Goal: Task Accomplishment & Management: Use online tool/utility

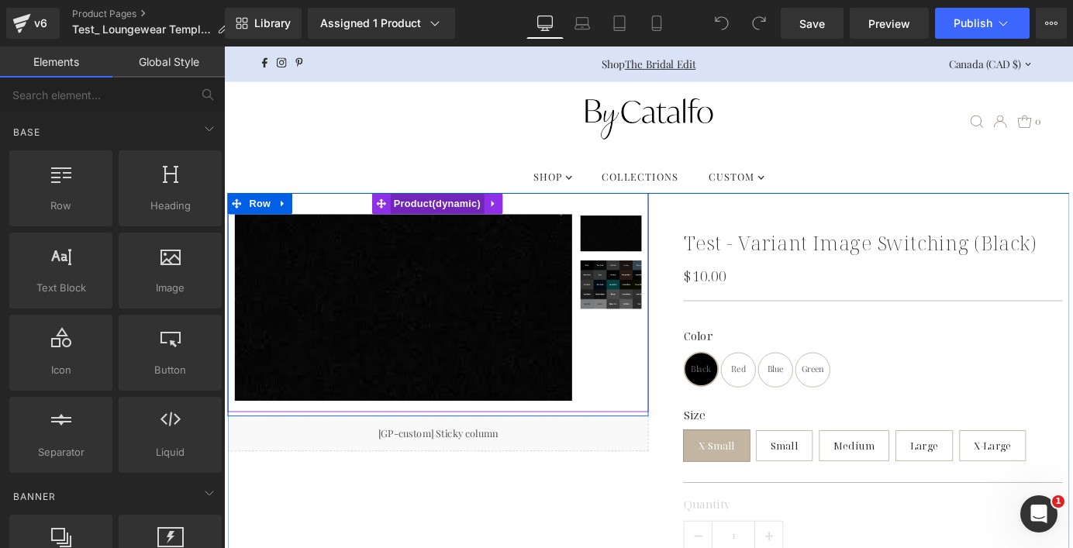
click at [443, 219] on span "Product" at bounding box center [460, 220] width 104 height 23
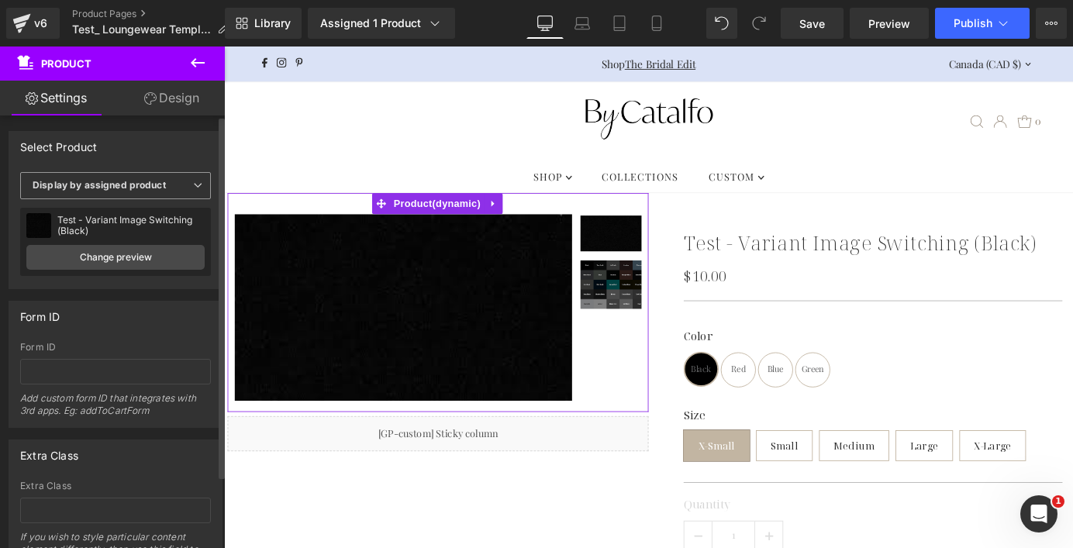
click at [168, 191] on span "Display by assigned product" at bounding box center [115, 185] width 191 height 27
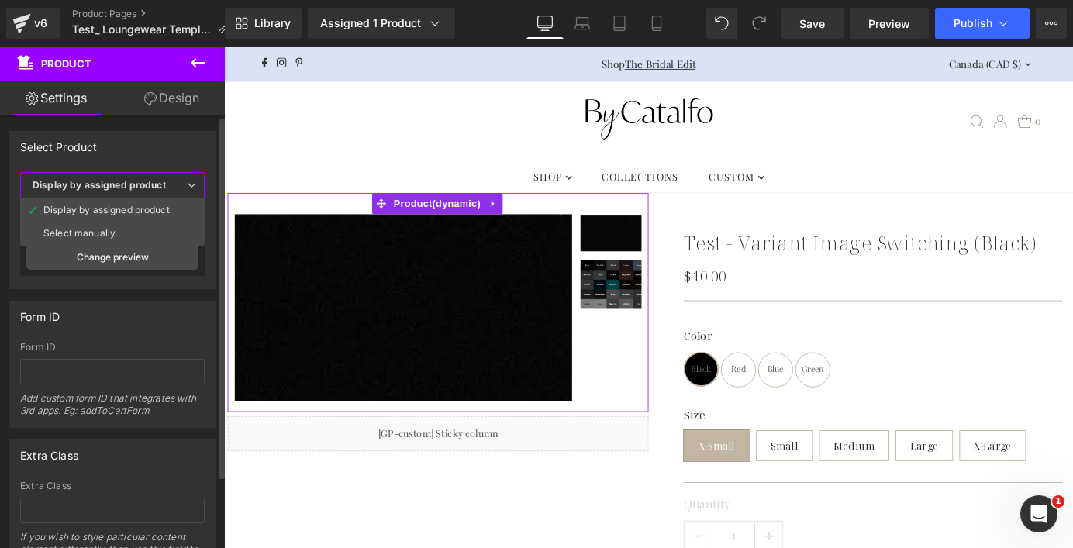
click at [160, 142] on div "Select Product" at bounding box center [112, 146] width 206 height 29
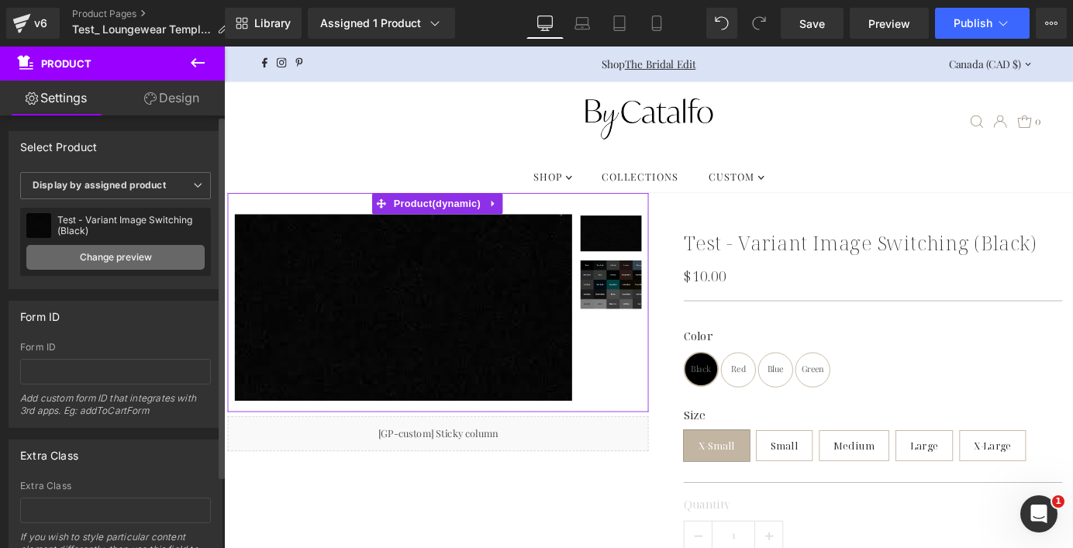
click at [141, 262] on link "Change preview" at bounding box center [115, 257] width 178 height 25
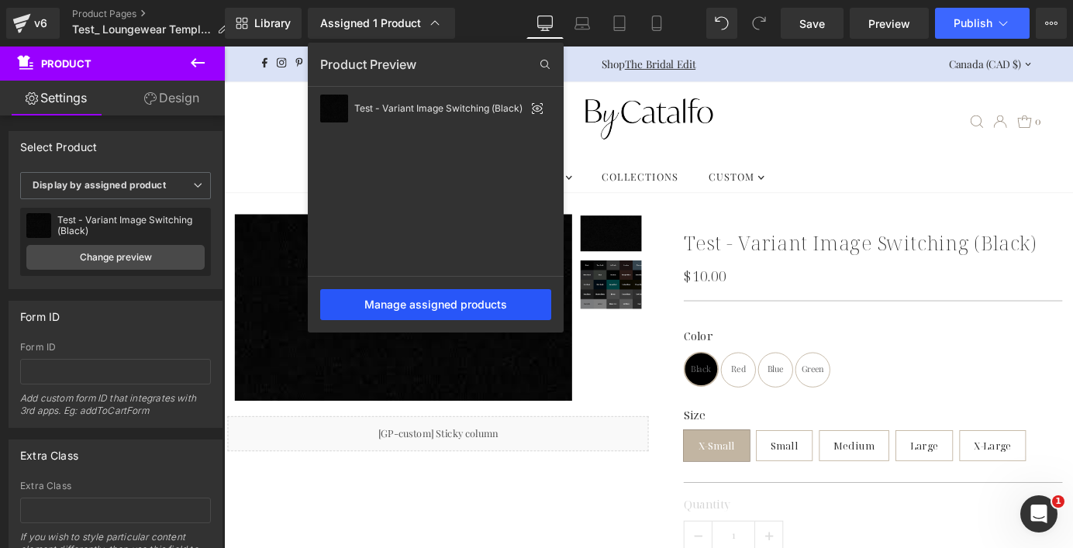
click at [398, 300] on div "Manage assigned products" at bounding box center [435, 304] width 231 height 31
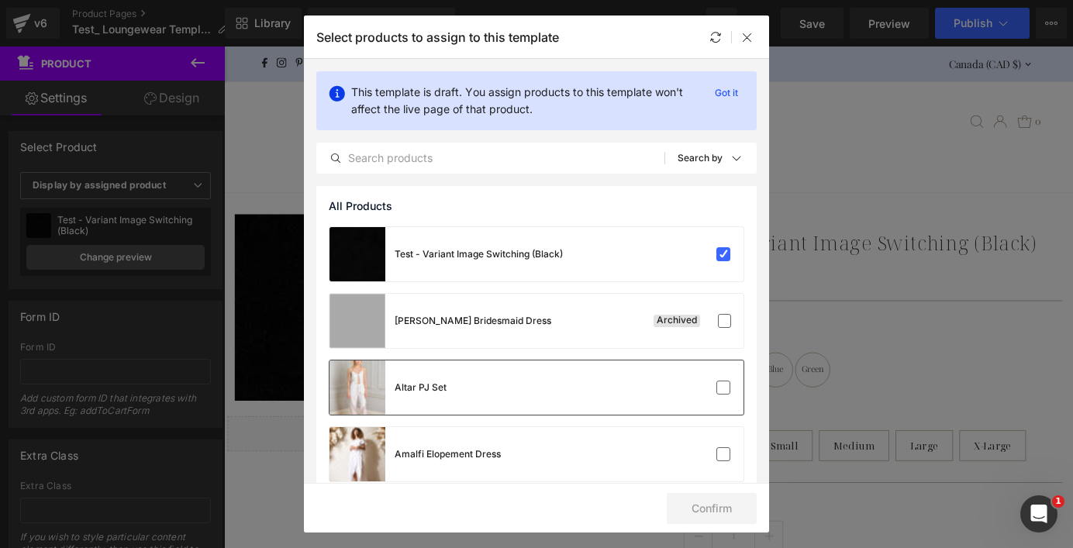
click at [461, 399] on div "Altar PJ Set" at bounding box center [537, 388] width 414 height 54
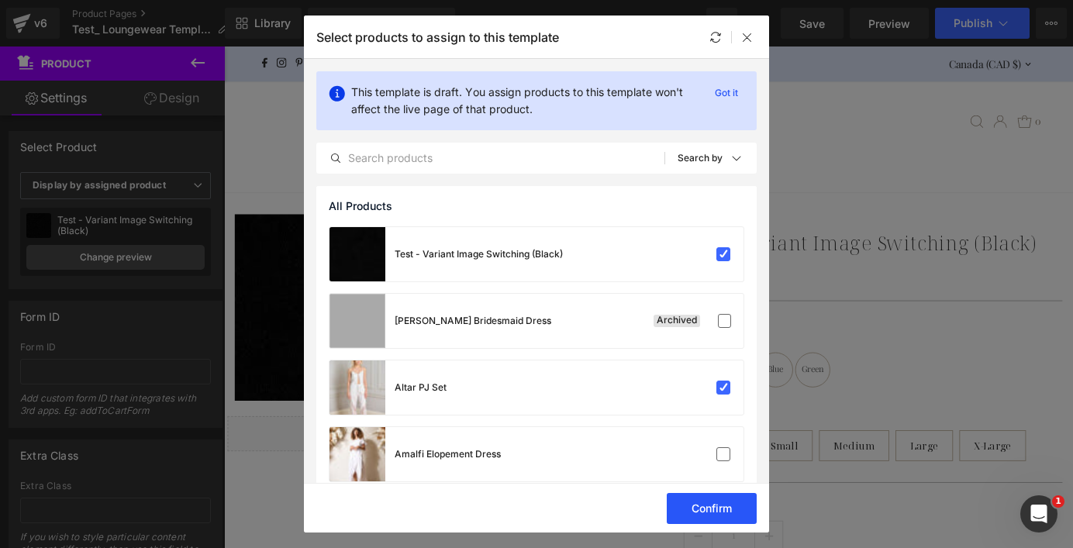
click at [711, 516] on button "Confirm" at bounding box center [712, 508] width 90 height 31
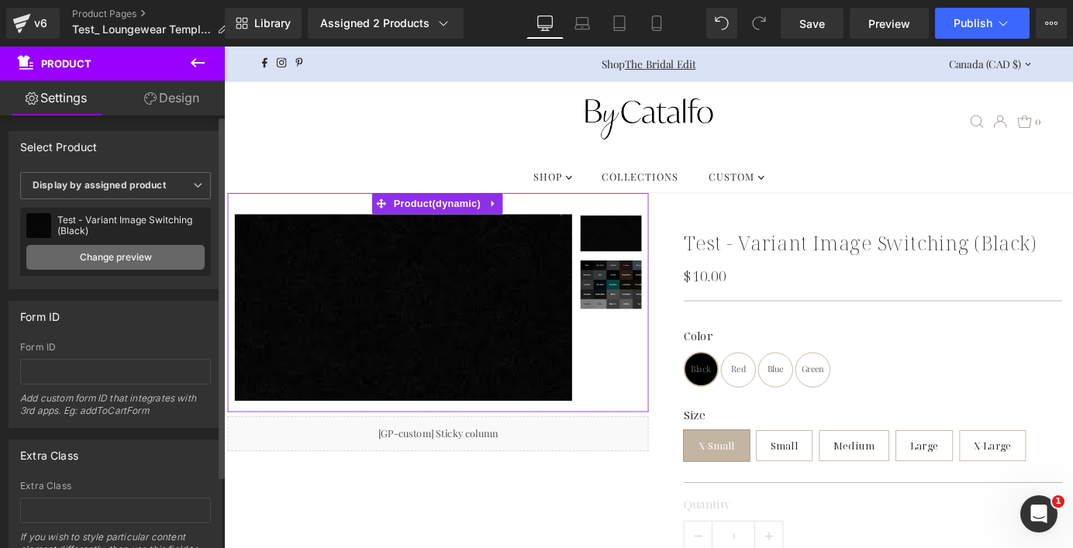
click at [149, 252] on link "Change preview" at bounding box center [115, 257] width 178 height 25
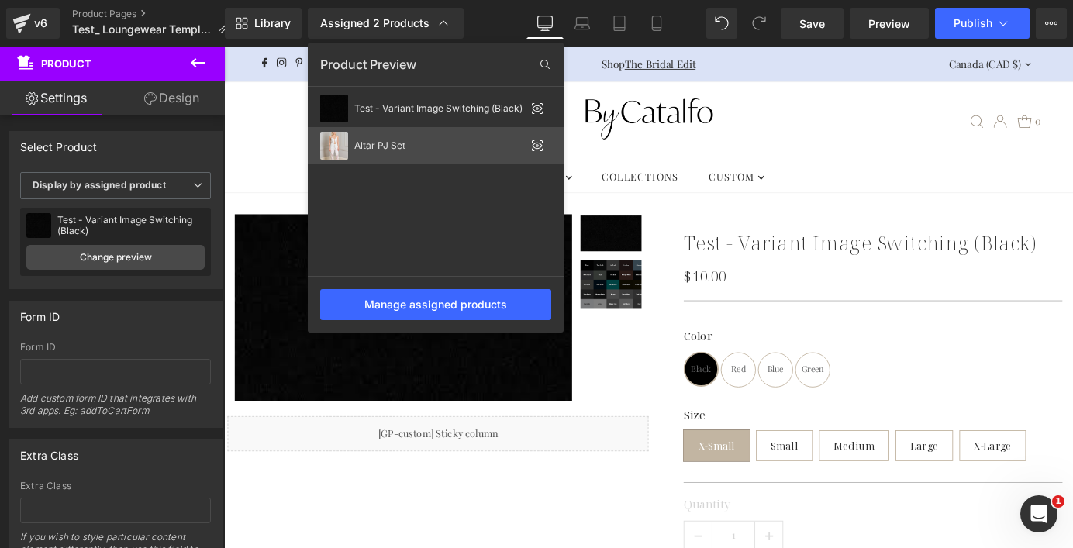
click at [381, 146] on div "Altar PJ Set" at bounding box center [439, 145] width 171 height 11
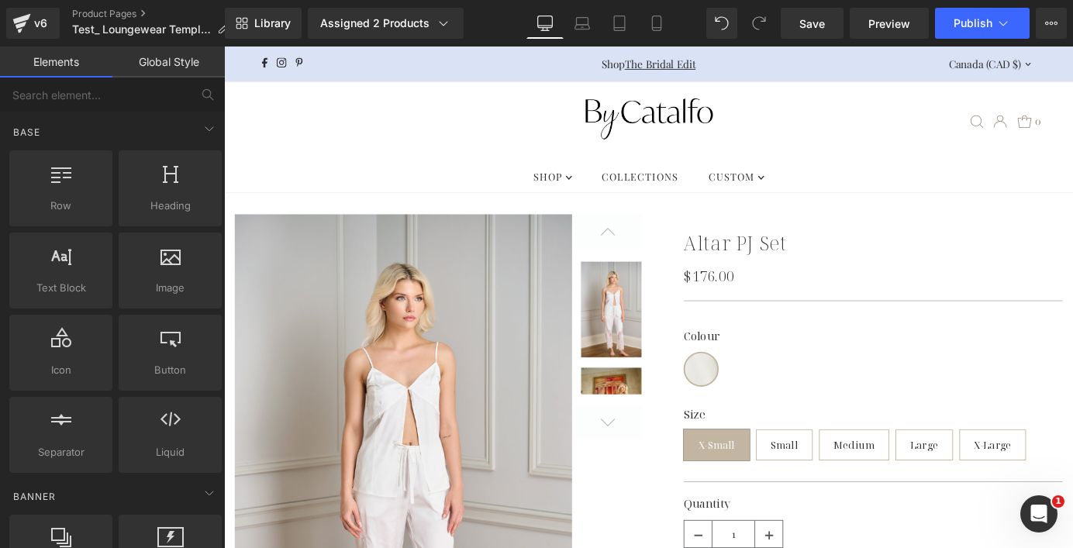
click at [399, 189] on ul "SHOP .navigation__menulink .testament--apollo-down-carrot:hover .hover-fill { f…" at bounding box center [693, 190] width 938 height 35
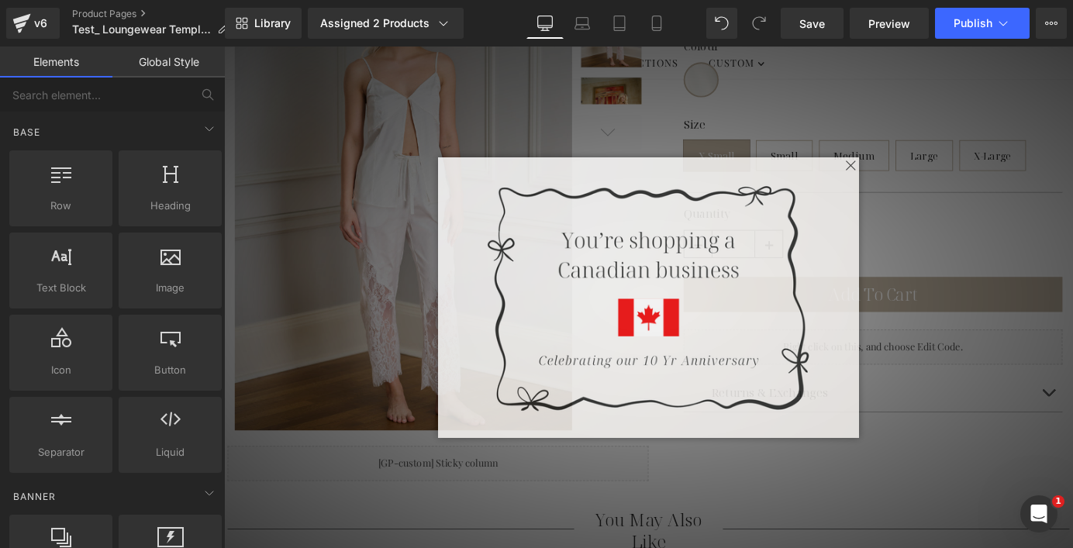
scroll to position [318, 0]
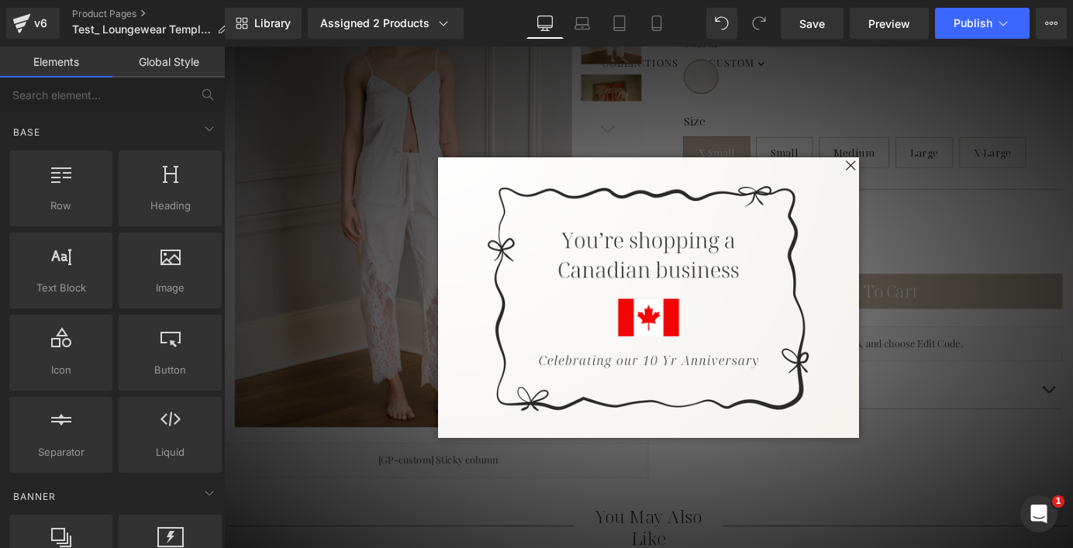
click at [916, 174] on span at bounding box center [915, 178] width 19 height 19
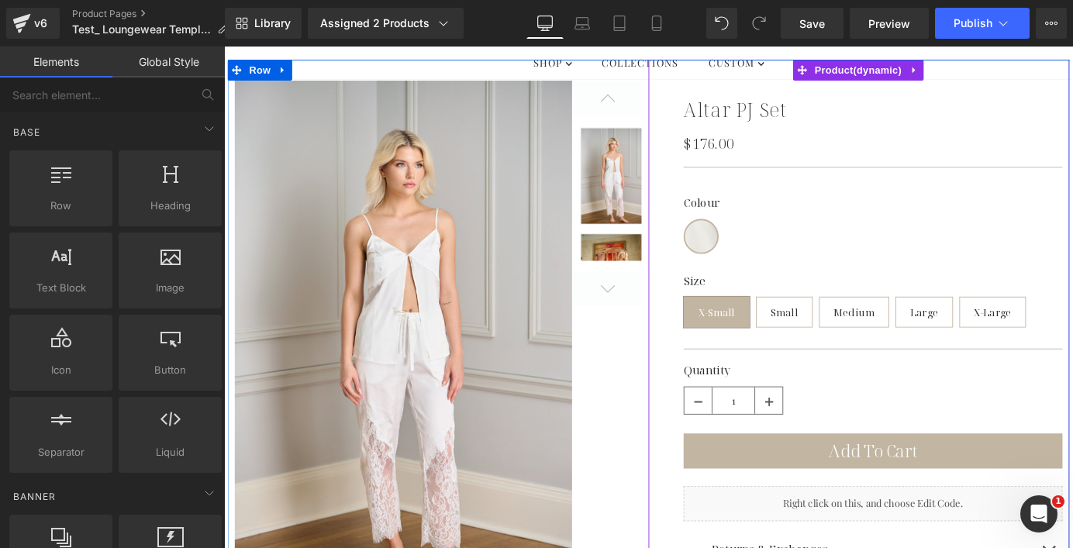
scroll to position [129, 0]
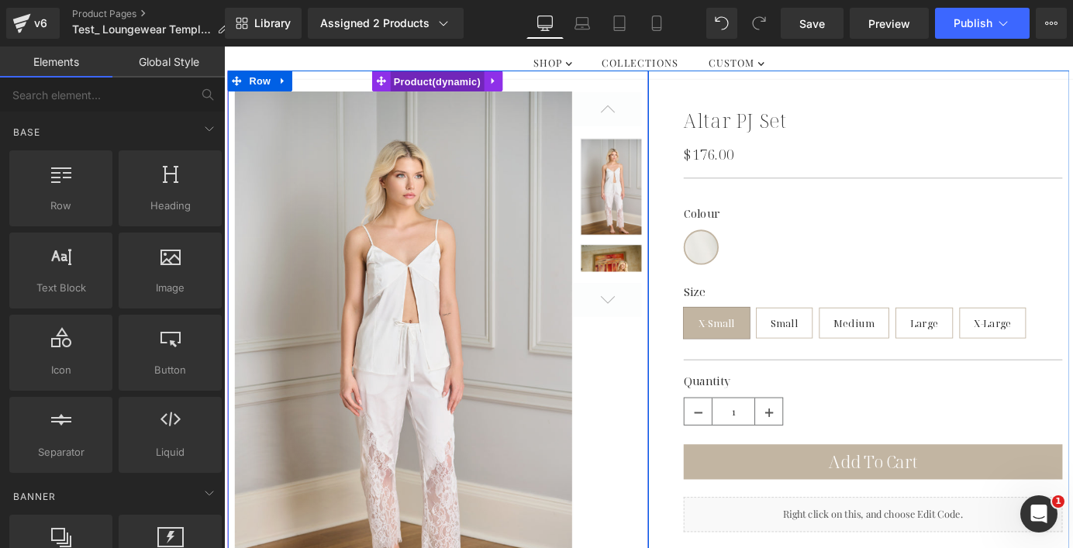
click at [446, 85] on span "Product" at bounding box center [460, 85] width 104 height 23
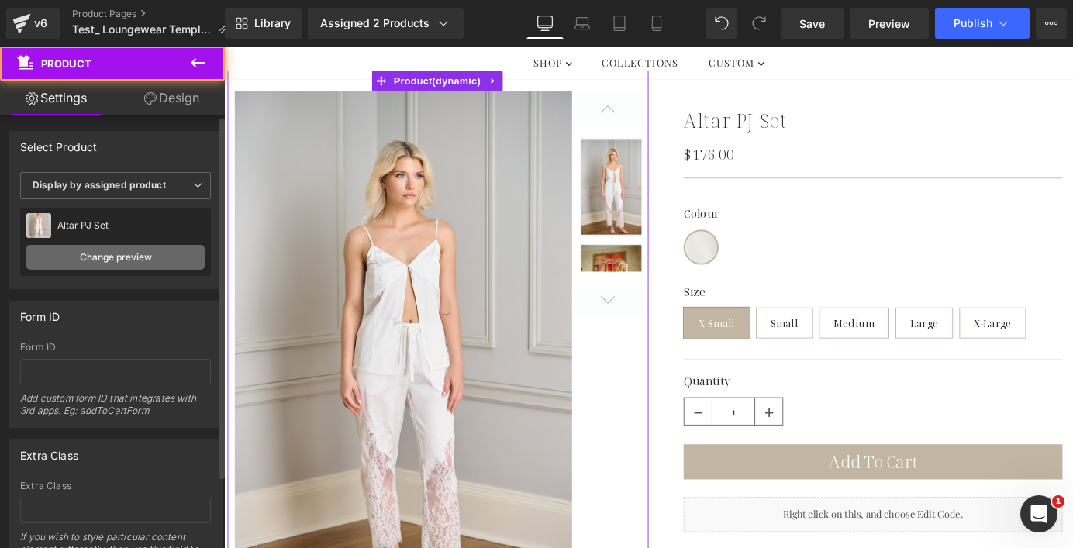
click at [129, 259] on link "Change preview" at bounding box center [115, 257] width 178 height 25
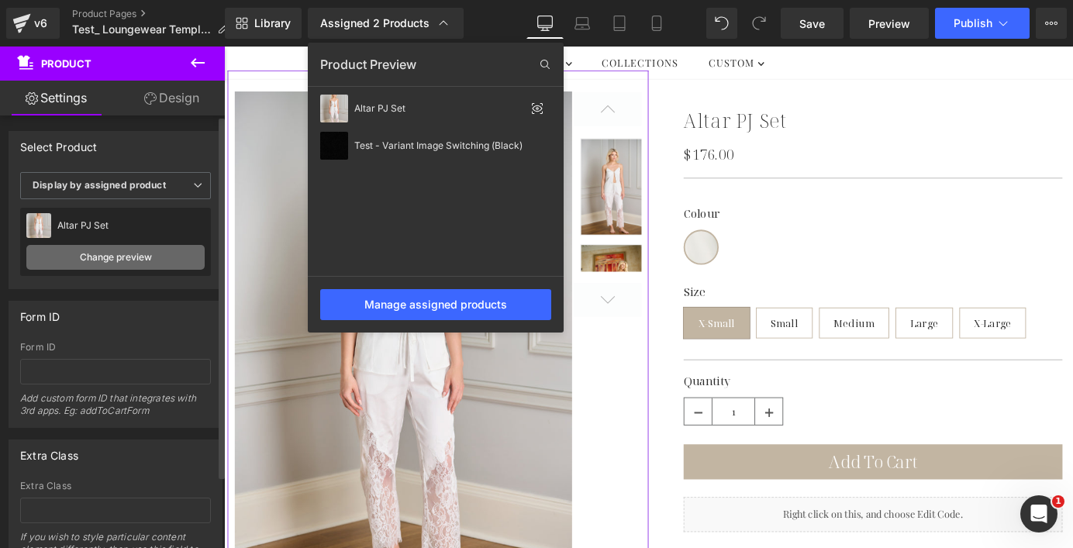
click at [129, 259] on link "Change preview" at bounding box center [115, 257] width 178 height 25
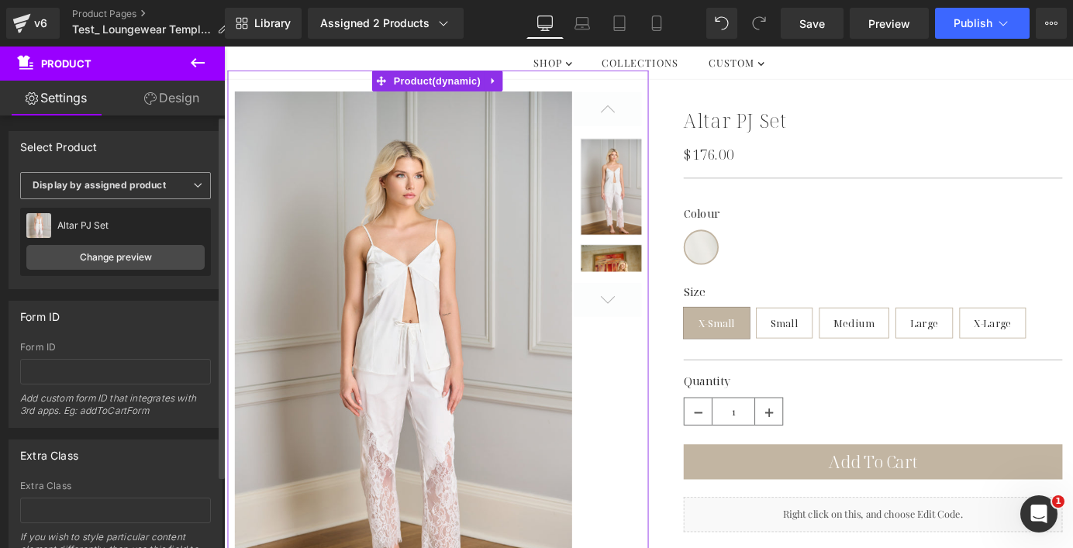
click at [130, 191] on b "Display by assigned product" at bounding box center [99, 185] width 133 height 12
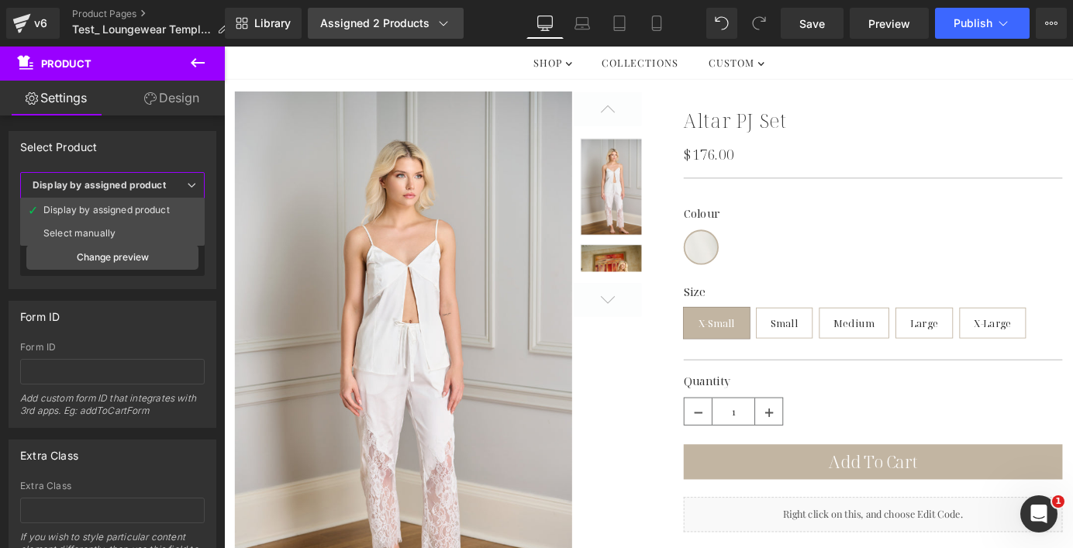
click at [416, 24] on div "Assigned 2 Products" at bounding box center [385, 24] width 131 height 16
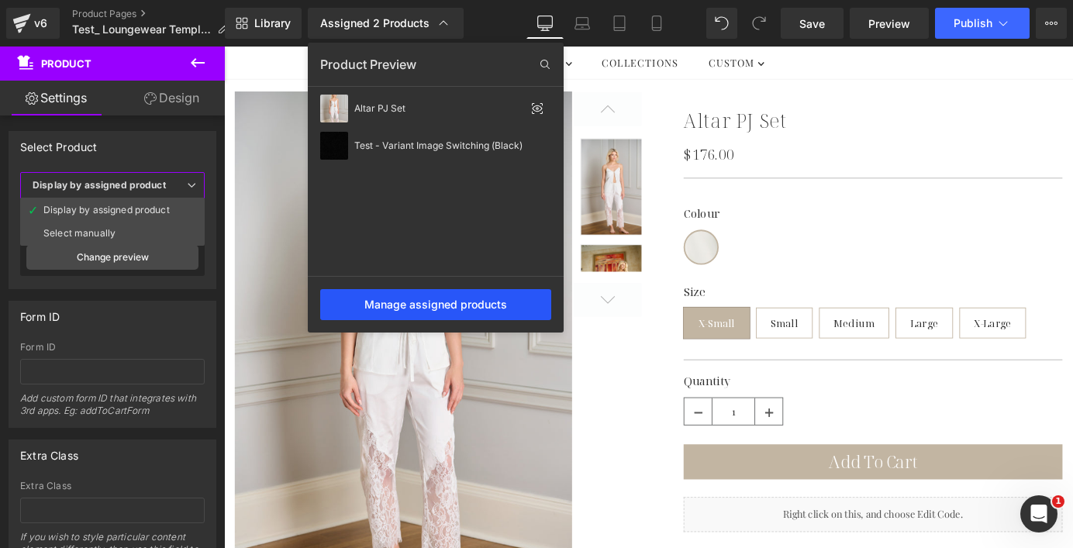
click at [471, 312] on div "Manage assigned products" at bounding box center [435, 304] width 231 height 31
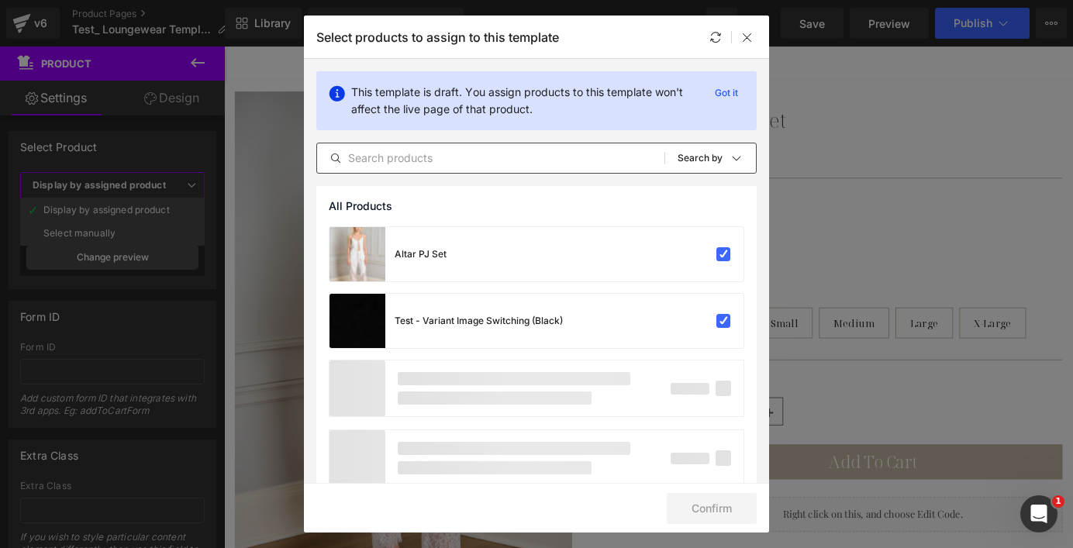
click at [464, 159] on input "text" at bounding box center [490, 158] width 347 height 19
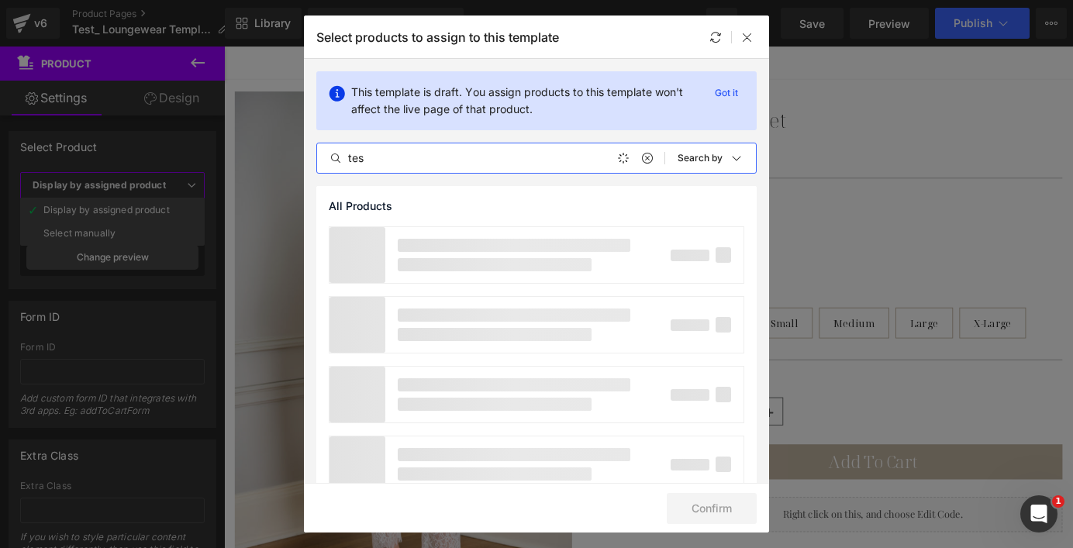
type input "test"
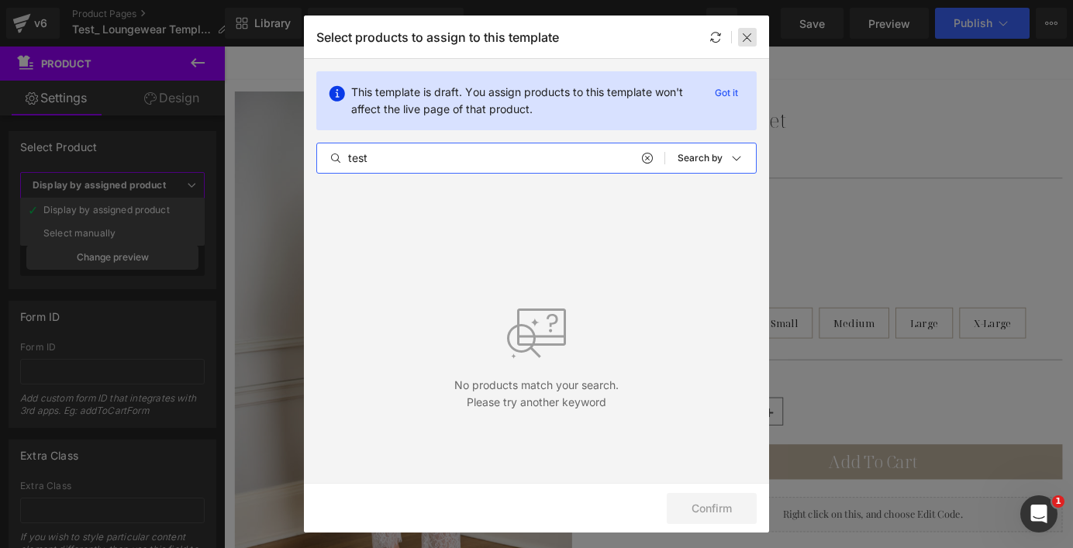
click at [744, 43] on div at bounding box center [747, 37] width 19 height 19
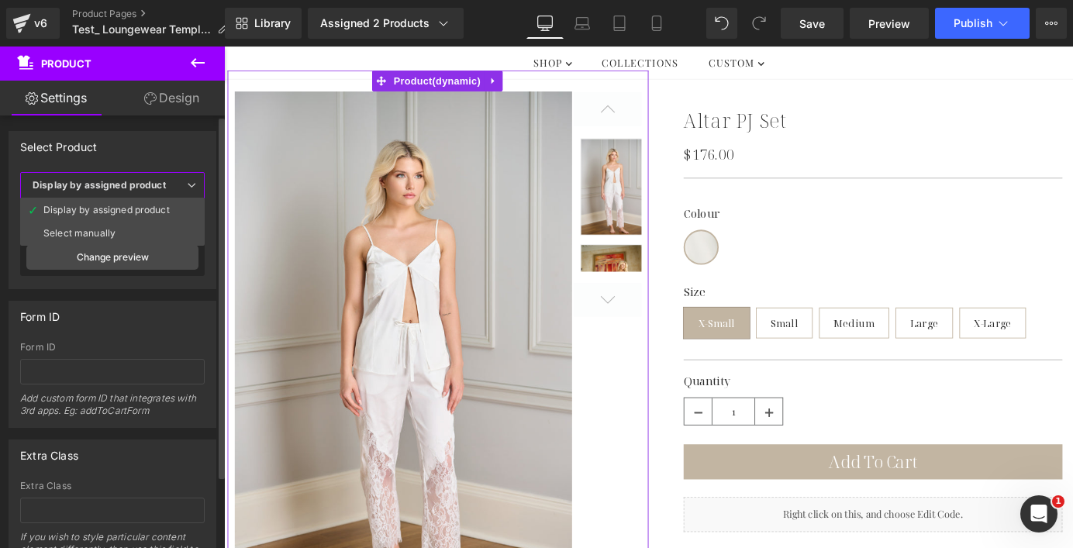
click at [129, 177] on span "Display by assigned product" at bounding box center [112, 185] width 185 height 27
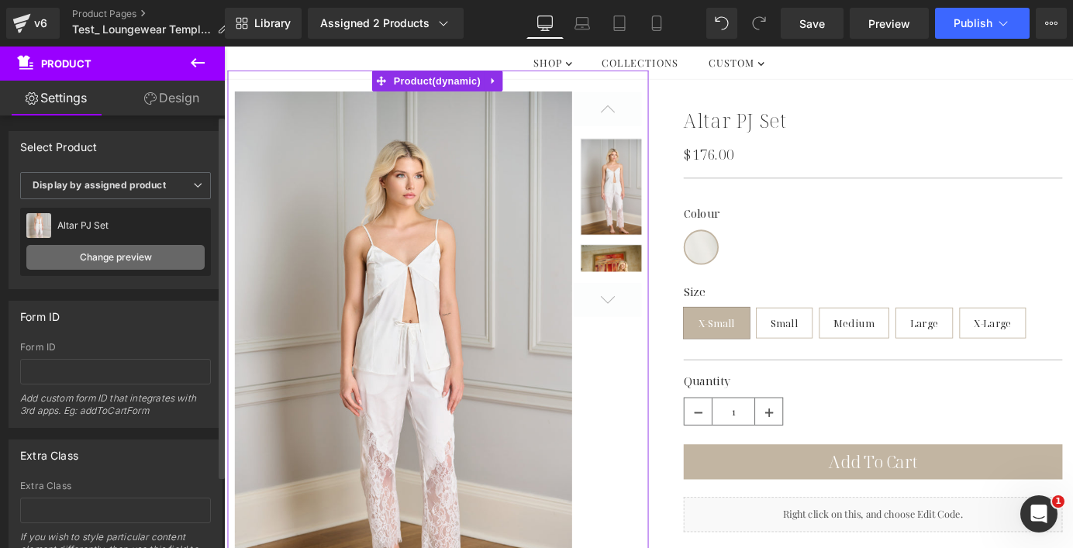
click at [123, 267] on link "Change preview" at bounding box center [115, 257] width 178 height 25
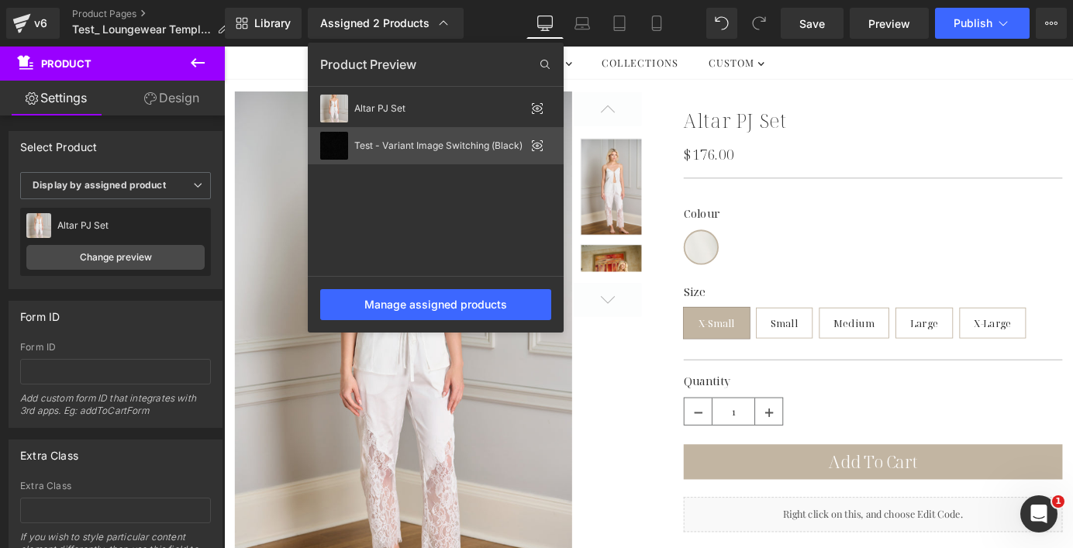
click at [404, 150] on div "Test - Variant Image Switching (Black)" at bounding box center [439, 145] width 171 height 11
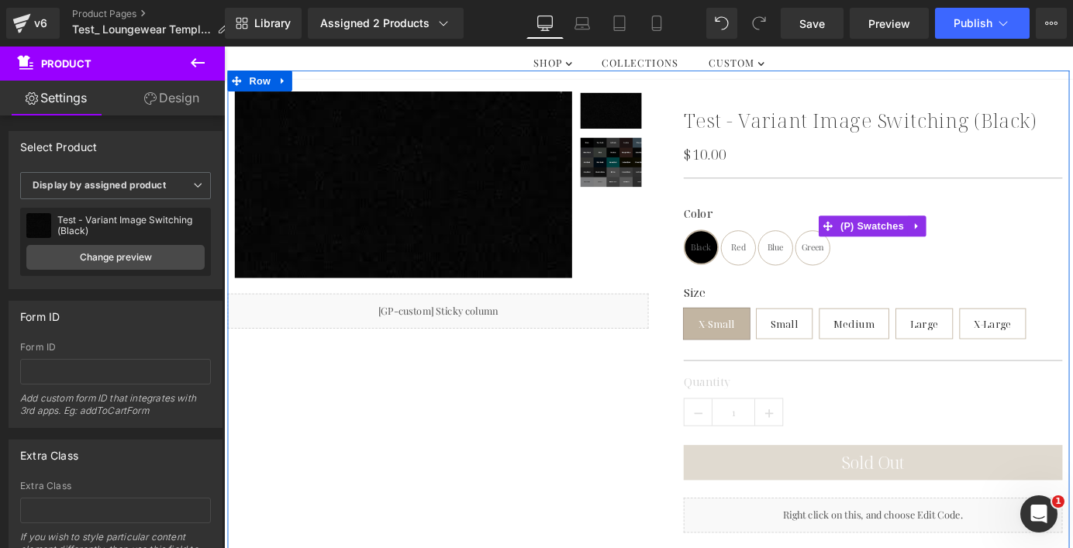
click at [754, 268] on span "Black" at bounding box center [751, 268] width 22 height 36
click at [793, 268] on span "Red" at bounding box center [793, 268] width 16 height 36
click at [754, 266] on span "Black" at bounding box center [751, 268] width 22 height 36
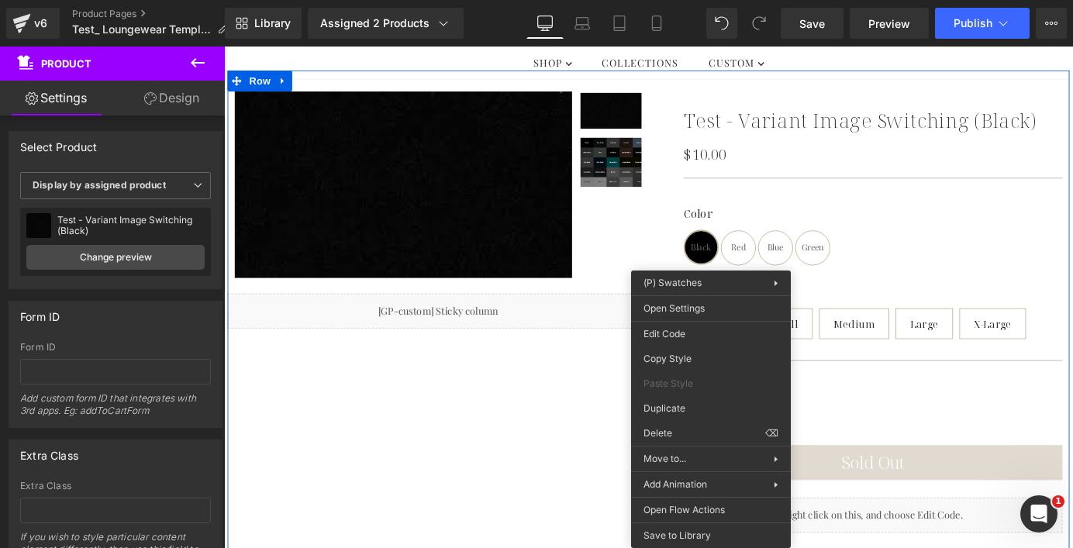
click at [799, 215] on div "Color Black Red Blue Green Size X-Small Small Medium Large" at bounding box center [941, 244] width 419 height 87
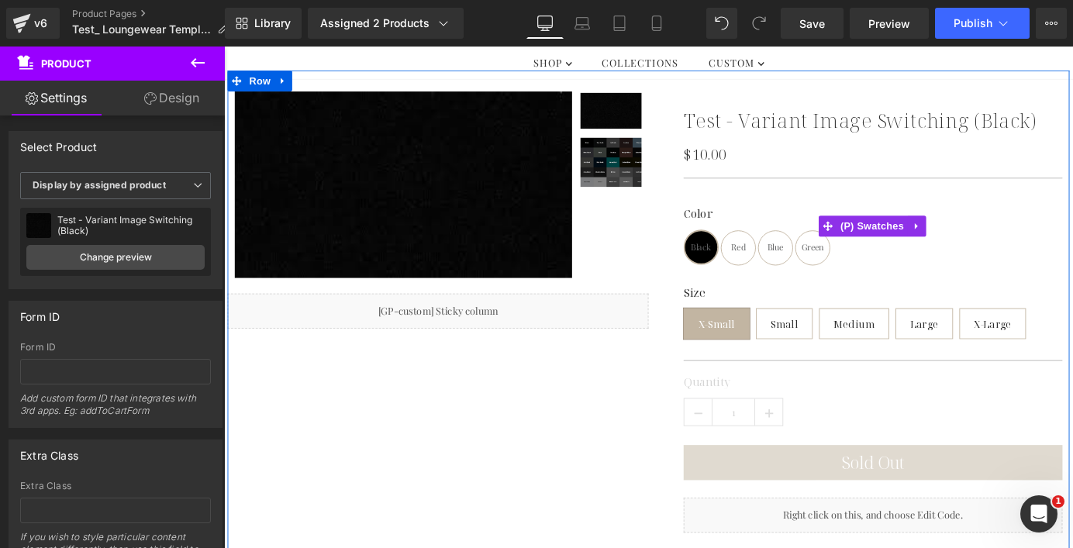
click at [749, 255] on span "Black" at bounding box center [751, 268] width 22 height 36
click at [924, 243] on span "(P) Swatches" at bounding box center [940, 244] width 78 height 23
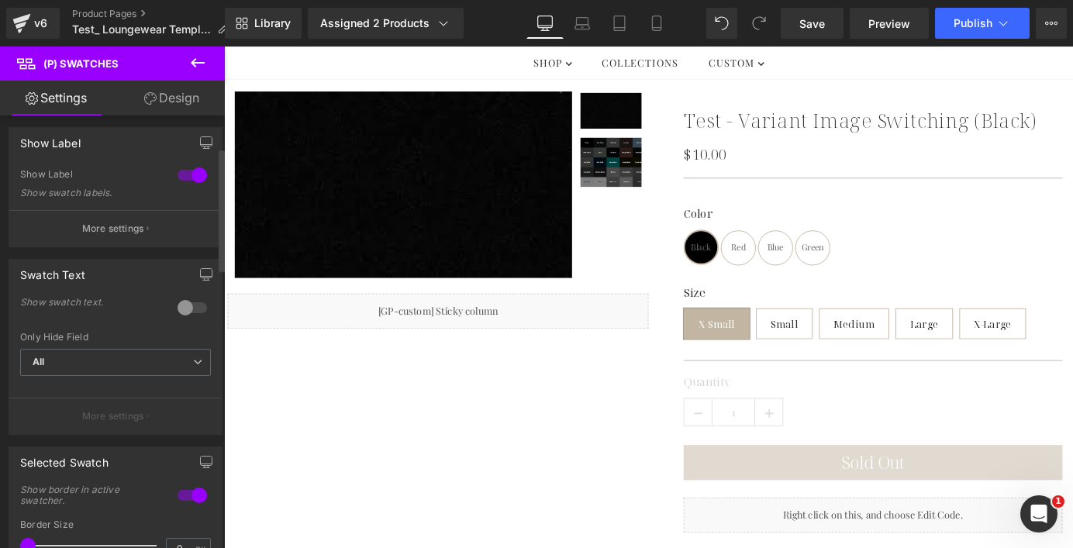
scroll to position [0, 0]
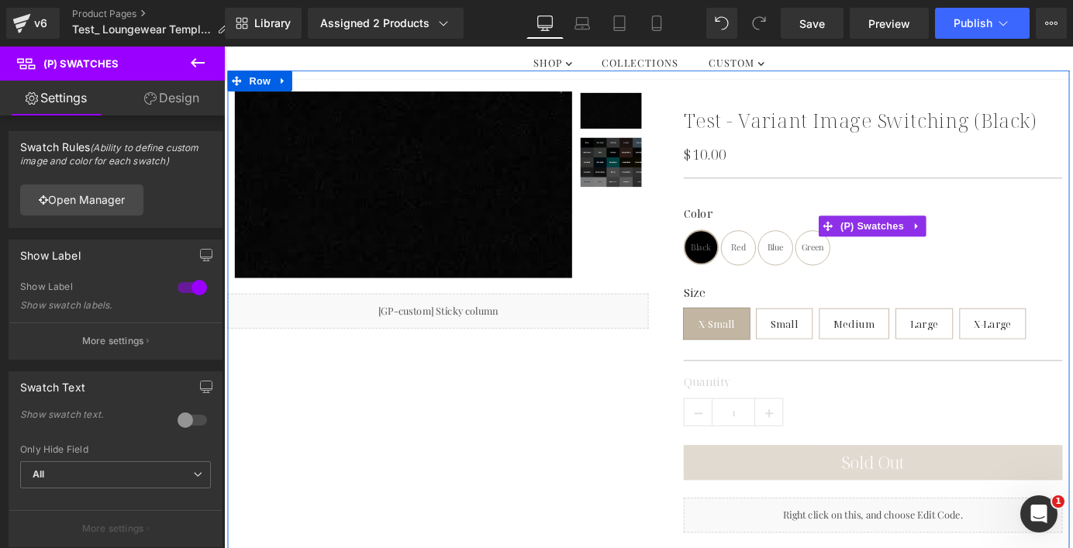
click at [987, 257] on div "Color Black Red Blue Green" at bounding box center [941, 256] width 419 height 64
click at [989, 250] on icon at bounding box center [989, 245] width 11 height 12
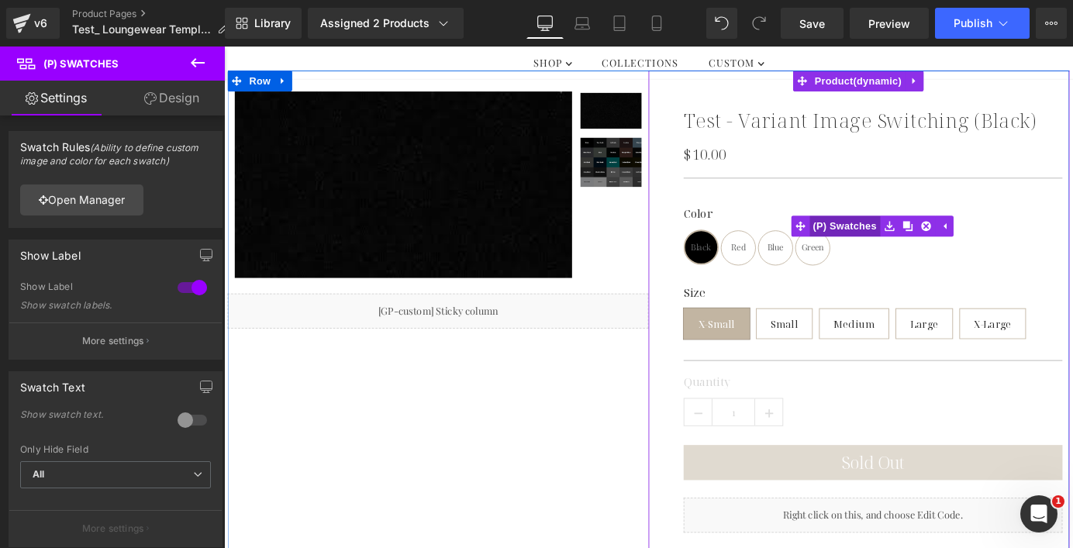
click at [903, 243] on span "(P) Swatches" at bounding box center [910, 244] width 78 height 23
click at [740, 266] on span "Black" at bounding box center [751, 268] width 22 height 36
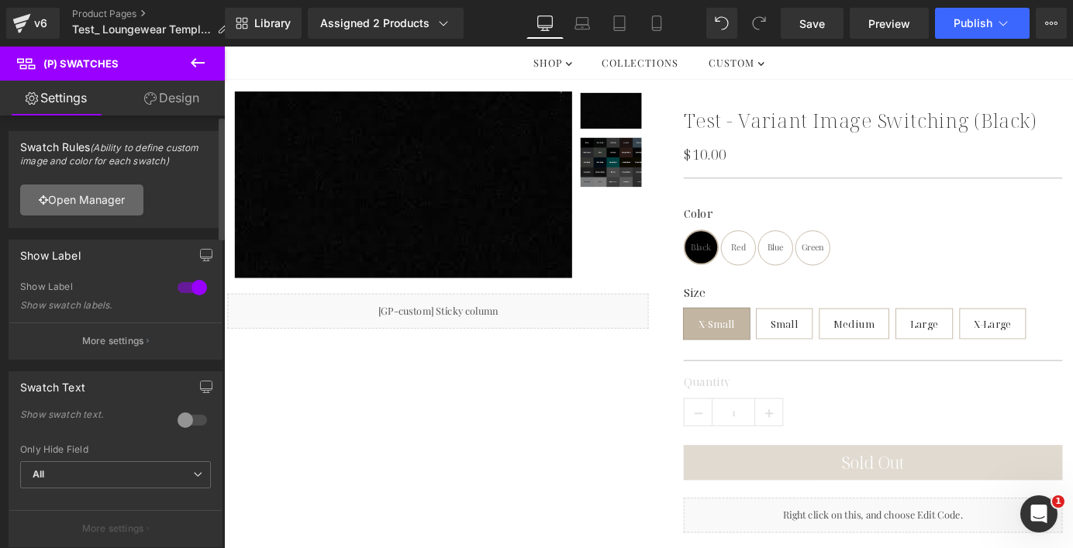
click at [92, 205] on link "Open Manager" at bounding box center [81, 200] width 123 height 31
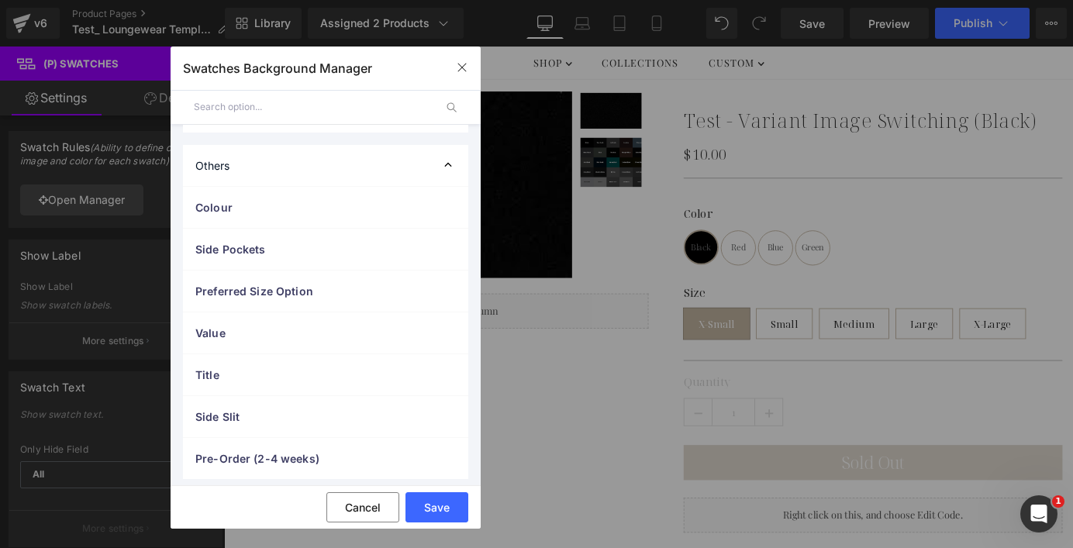
scroll to position [136, 0]
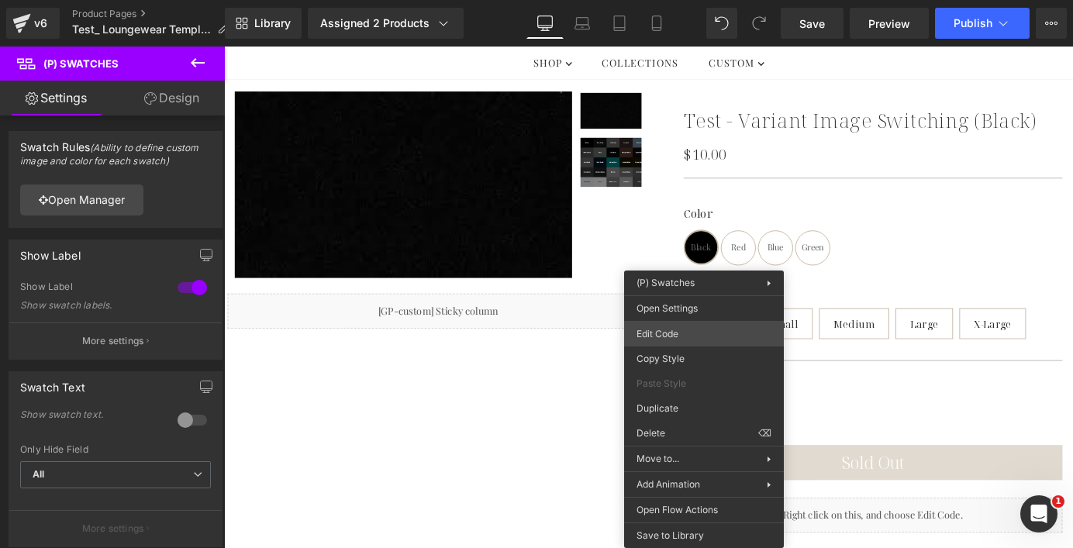
click at [684, 0] on div "(P) Swatches You are previewing how the will restyle your page. You can not edi…" at bounding box center [536, 0] width 1073 height 0
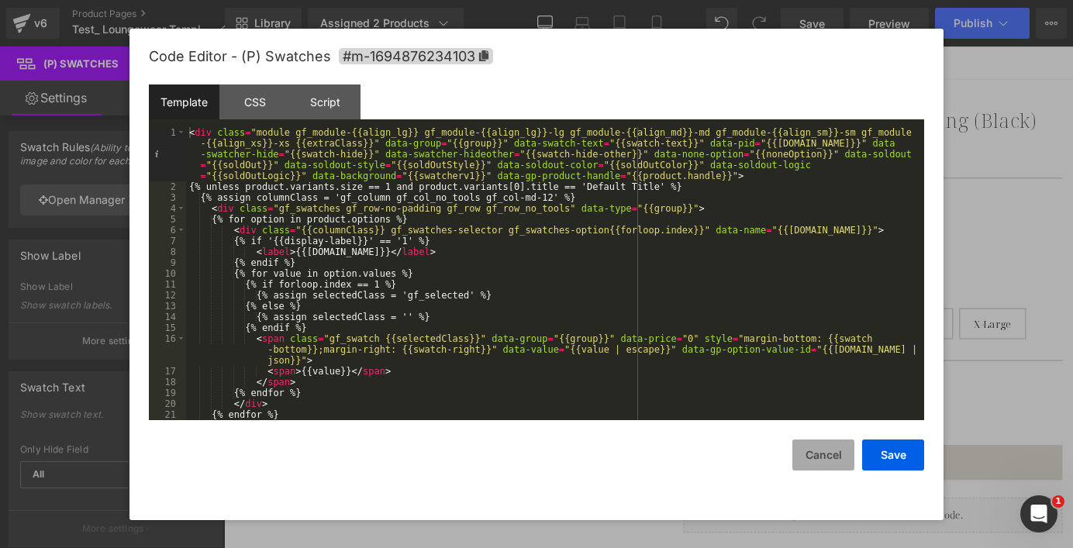
click at [821, 457] on button "Cancel" at bounding box center [823, 455] width 62 height 31
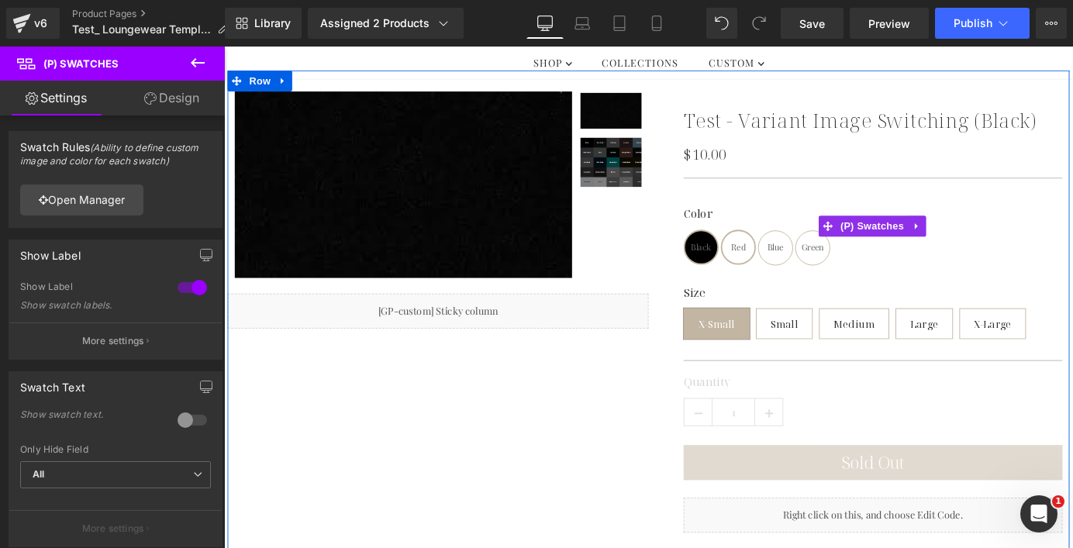
click at [792, 262] on span "Red" at bounding box center [793, 268] width 16 height 36
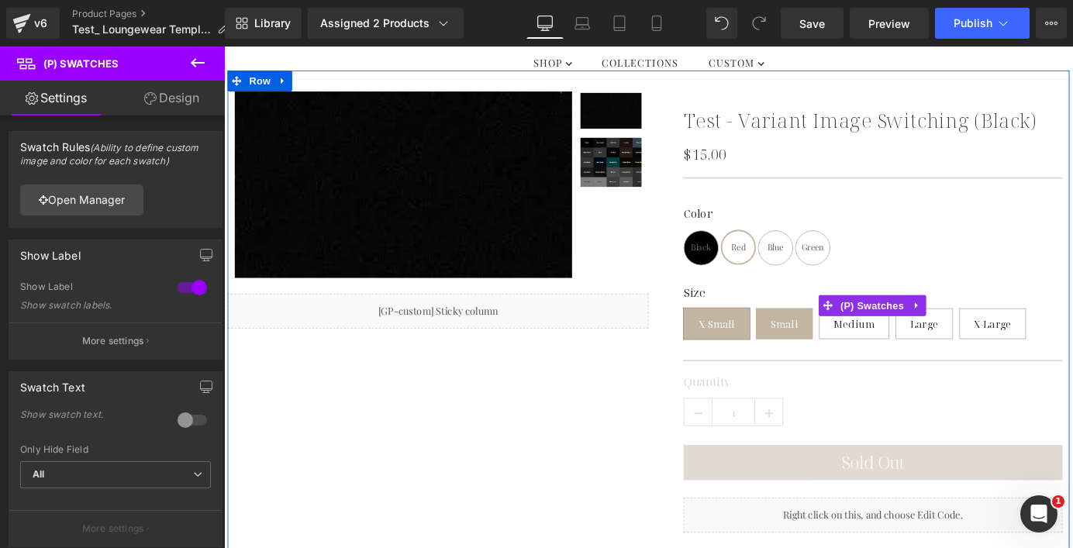
click at [833, 349] on span "Small" at bounding box center [843, 352] width 30 height 33
click at [774, 355] on span "X-Small" at bounding box center [768, 352] width 40 height 33
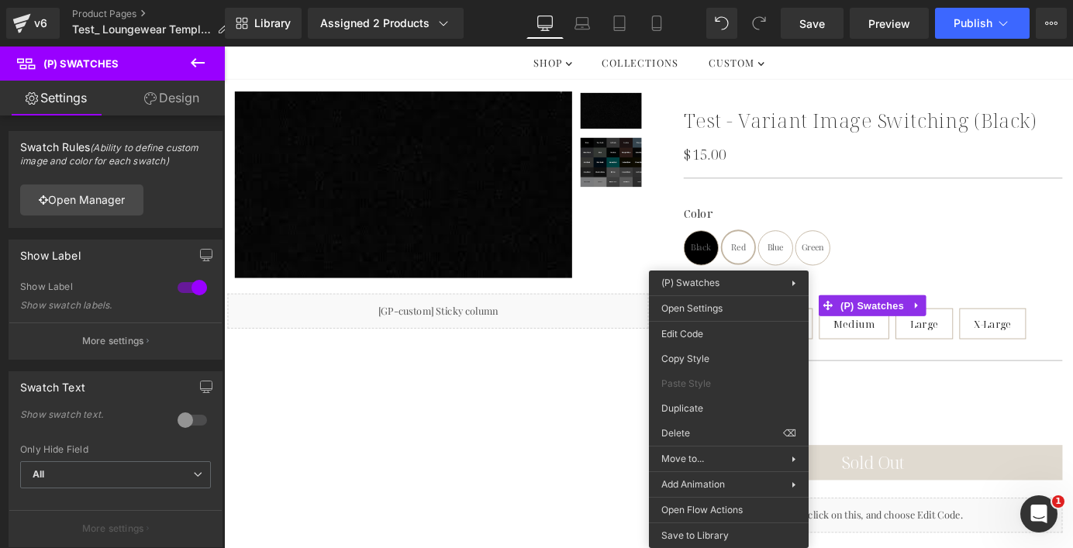
click at [601, 488] on div "Sale Off (P) Image ‹ › (P) Image List Row Row" at bounding box center [693, 370] width 930 height 595
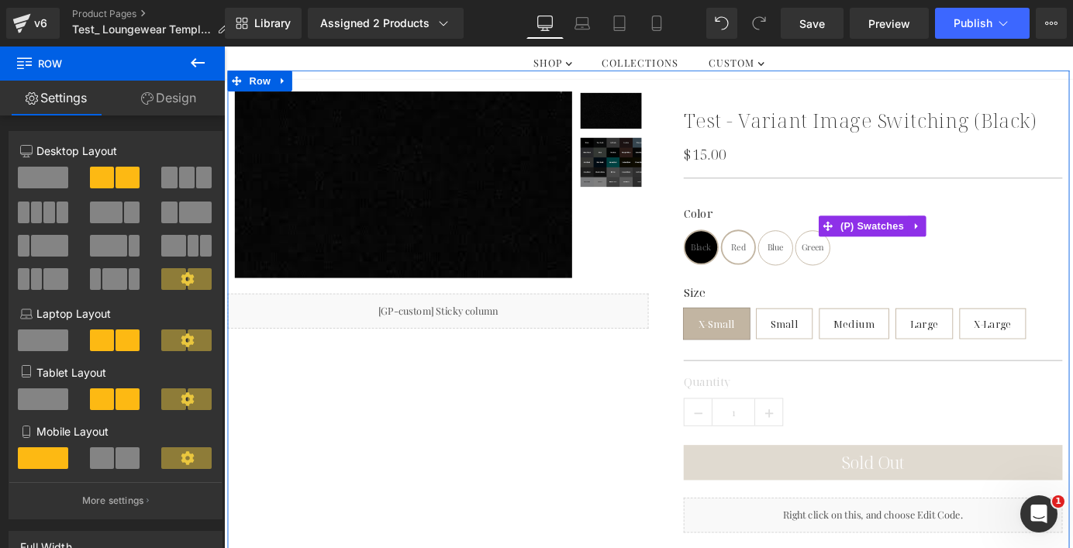
click at [750, 274] on span "Black" at bounding box center [751, 268] width 22 height 36
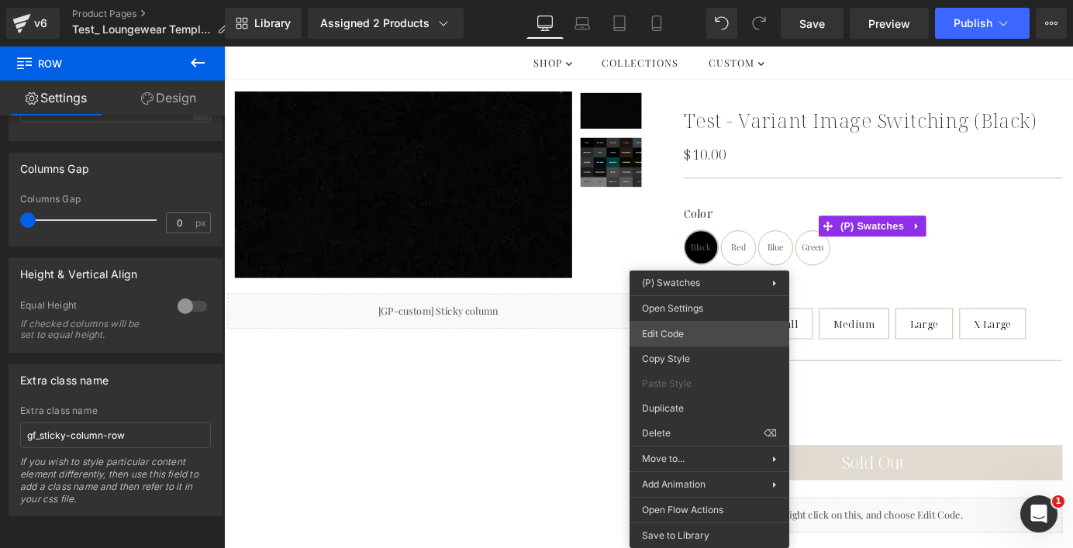
click at [680, 0] on div "(P) Swatches You are previewing how the will restyle your page. You can not edi…" at bounding box center [536, 0] width 1073 height 0
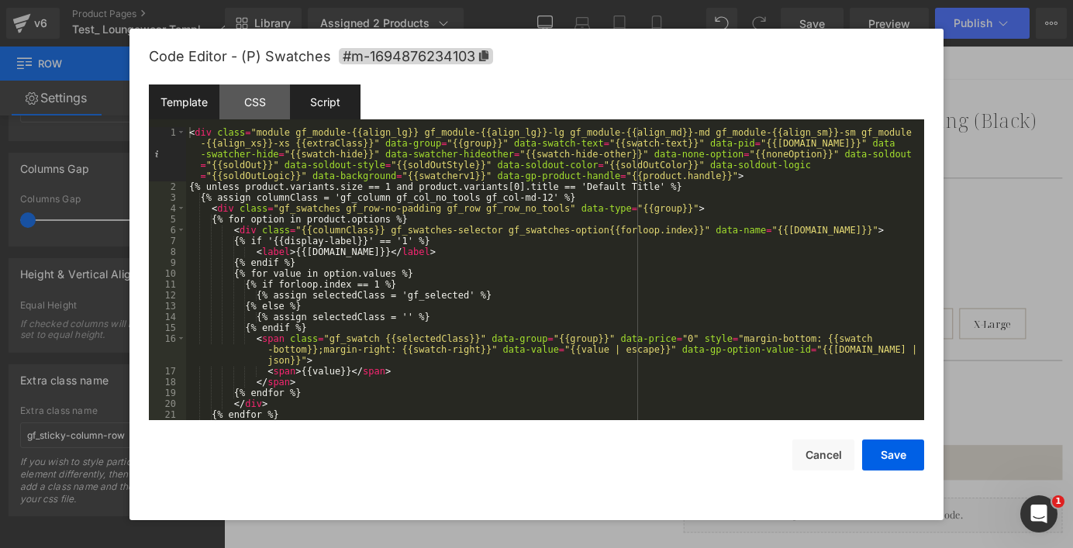
click at [338, 98] on div "Script" at bounding box center [325, 102] width 71 height 35
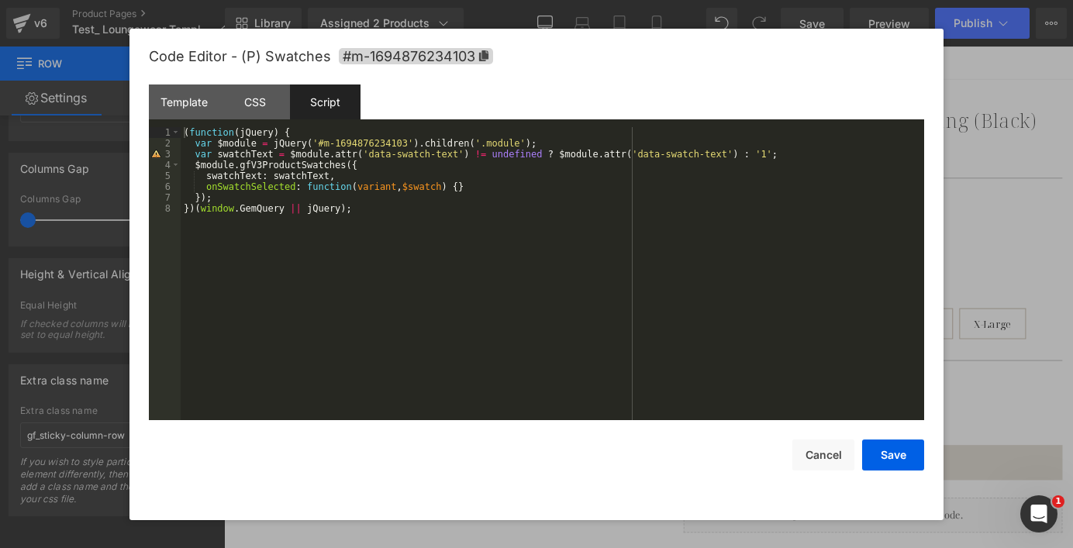
click at [371, 214] on div "( function ( jQuery ) { var $module = jQuery ( '#m-1694876234103' ) . children …" at bounding box center [553, 284] width 744 height 315
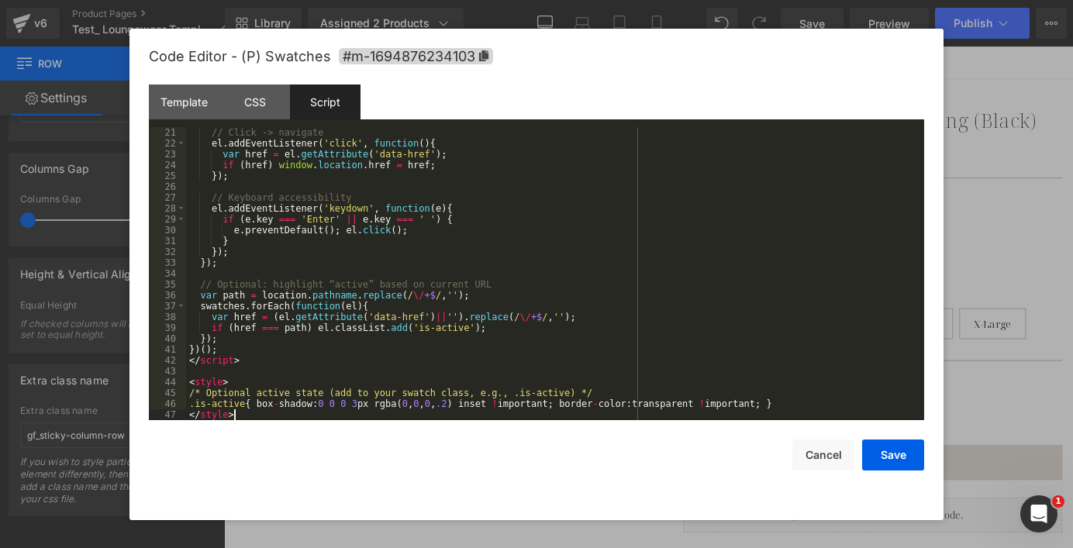
scroll to position [217, 0]
click at [898, 450] on button "Save" at bounding box center [893, 455] width 62 height 31
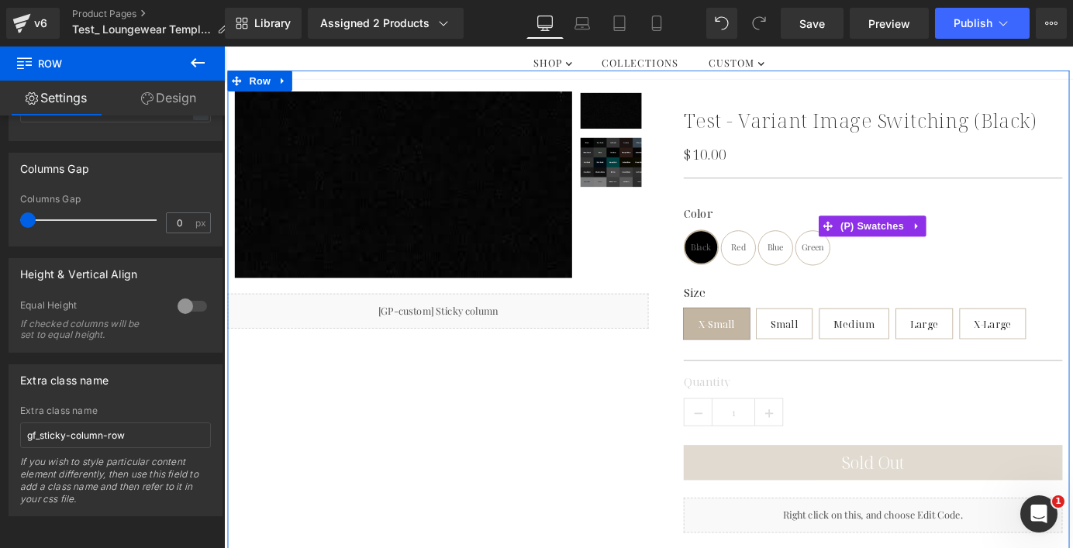
click at [753, 276] on span "Black" at bounding box center [751, 268] width 22 height 36
click at [801, 276] on span "Red" at bounding box center [792, 268] width 39 height 39
click at [764, 268] on span "Black" at bounding box center [751, 268] width 39 height 39
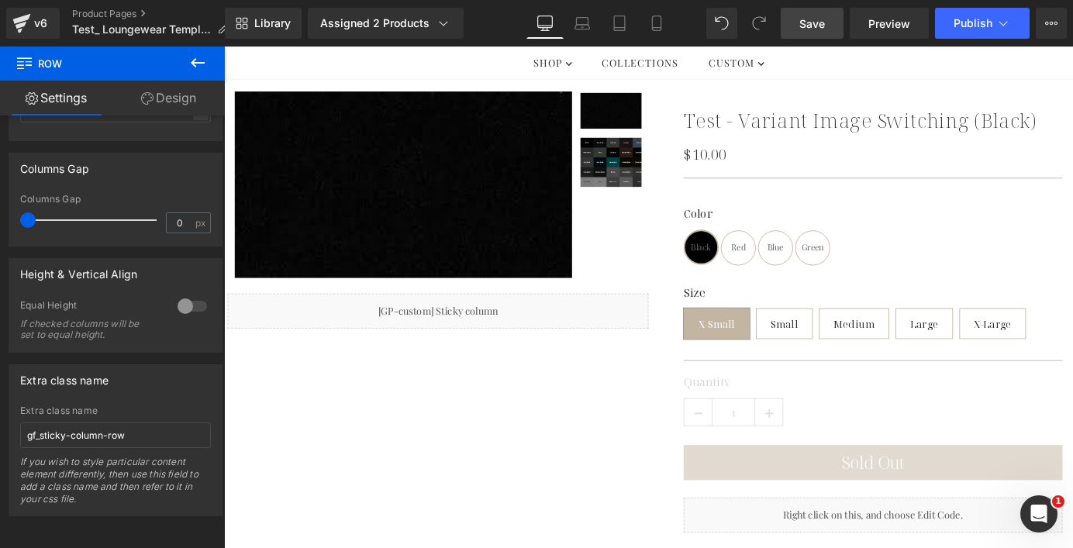
click at [804, 29] on span "Save" at bounding box center [812, 24] width 26 height 16
click at [197, 60] on icon at bounding box center [197, 62] width 19 height 19
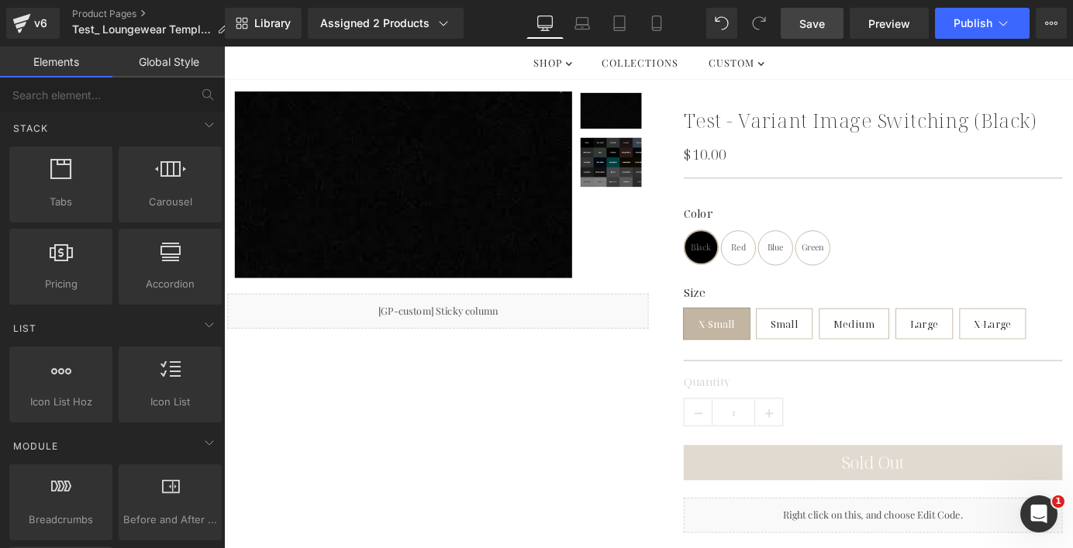
scroll to position [0, 0]
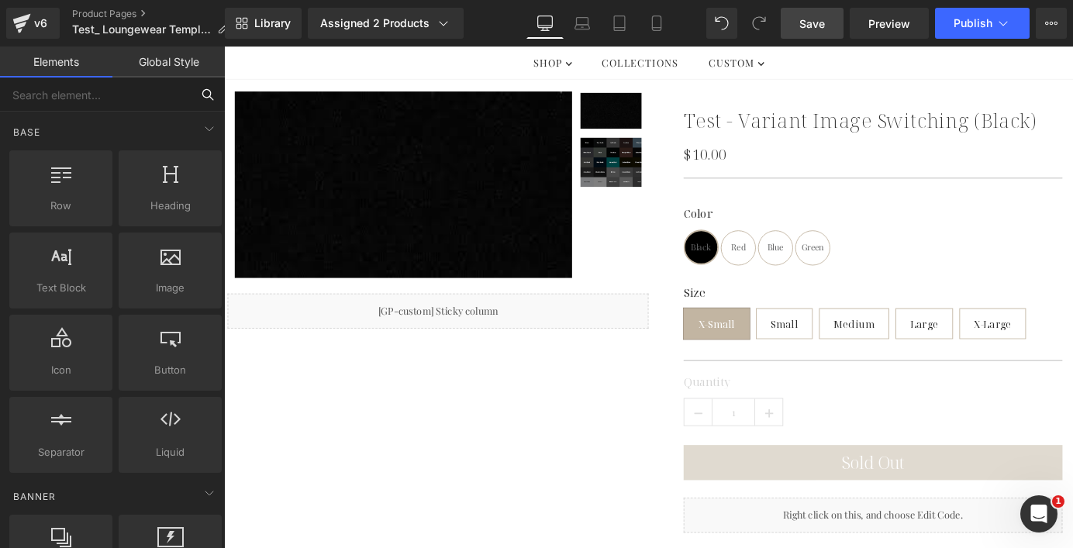
click at [95, 91] on input "text" at bounding box center [95, 95] width 191 height 34
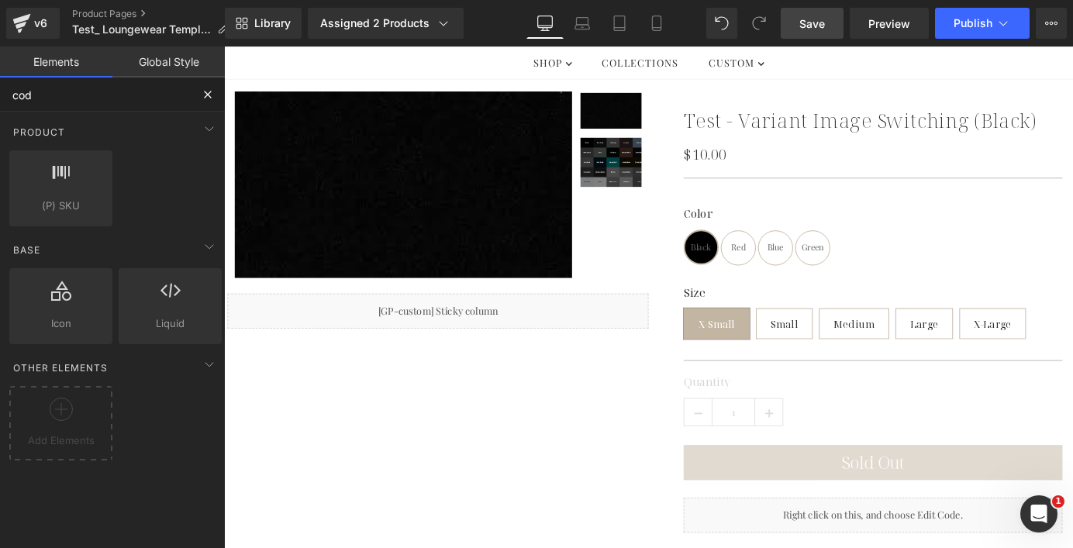
type input "code"
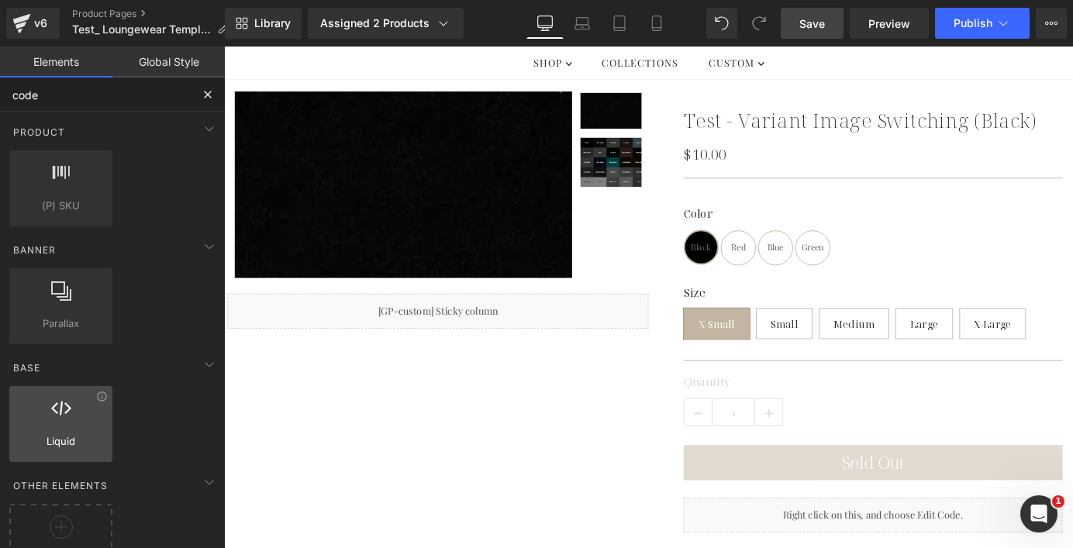
scroll to position [43, 0]
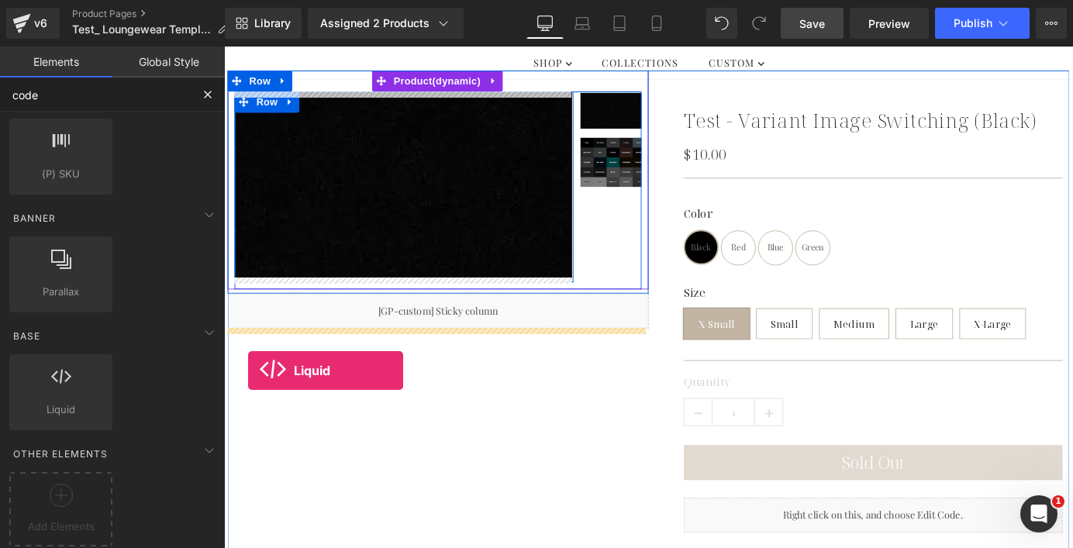
drag, startPoint x: 285, startPoint y: 419, endPoint x: 250, endPoint y: 405, distance: 36.9
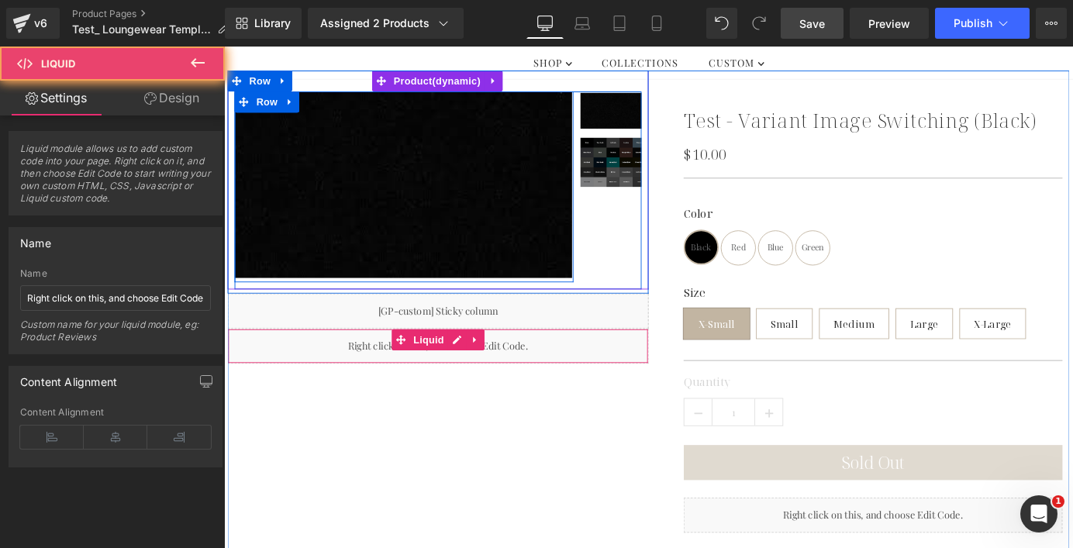
click at [383, 371] on div "Liquid" at bounding box center [460, 377] width 465 height 39
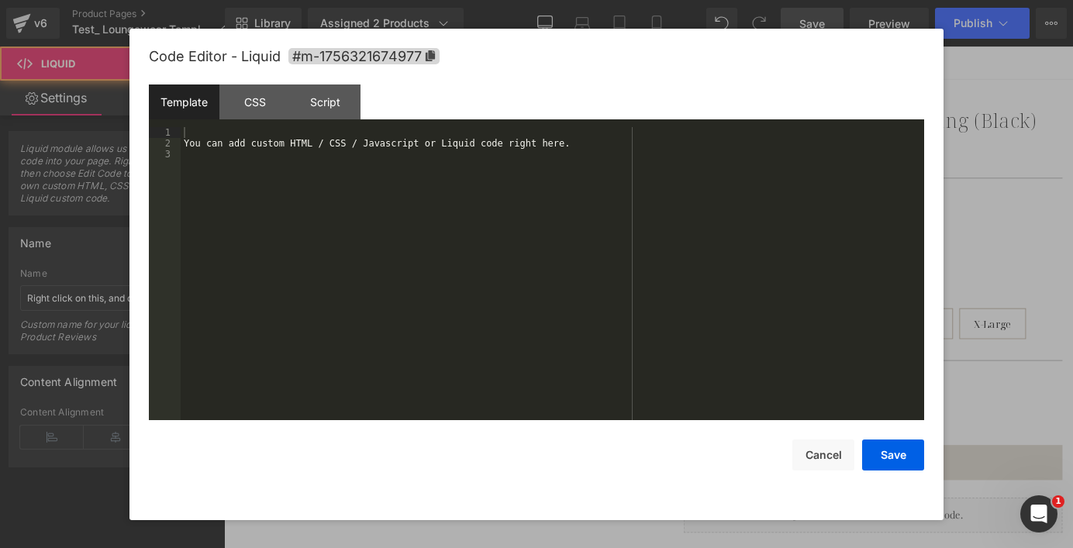
click at [374, 0] on div "Liquid You are previewing how the will restyle your page. You can not edit Elem…" at bounding box center [536, 0] width 1073 height 0
click at [416, 163] on div "You can add custom HTML / CSS / Javascript or Liquid code right here." at bounding box center [553, 284] width 744 height 315
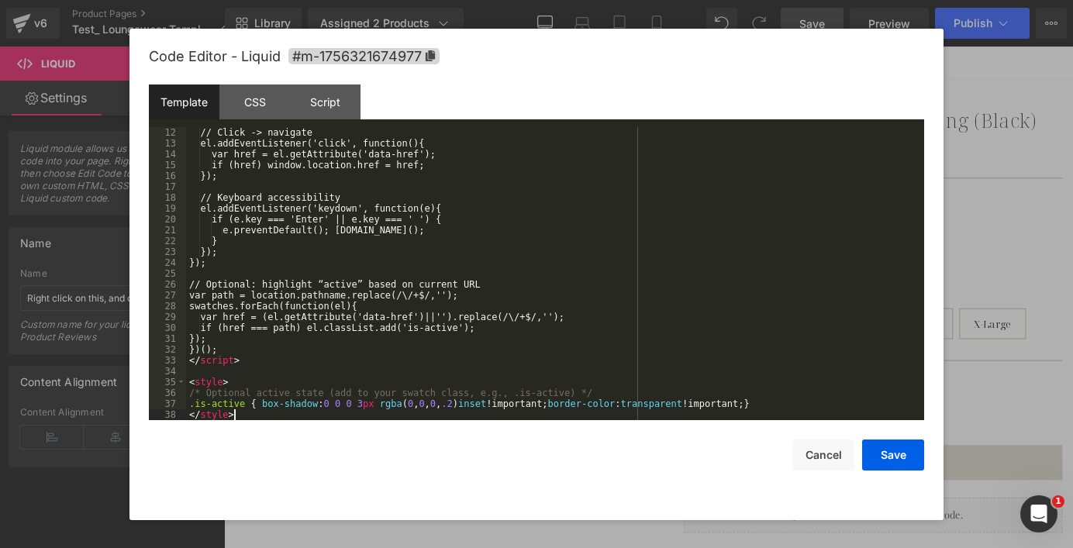
scroll to position [119, 0]
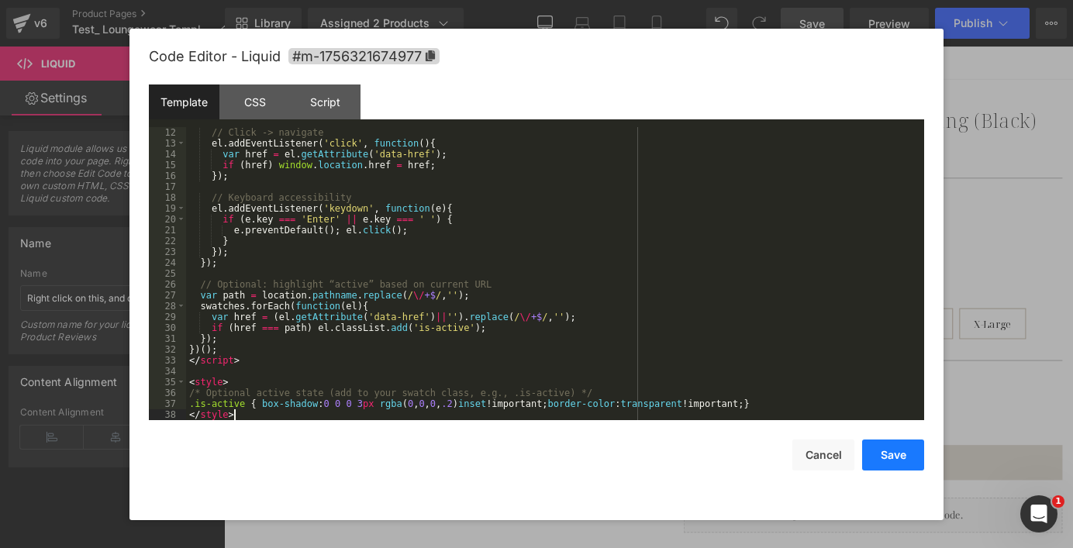
click at [895, 460] on button "Save" at bounding box center [893, 455] width 62 height 31
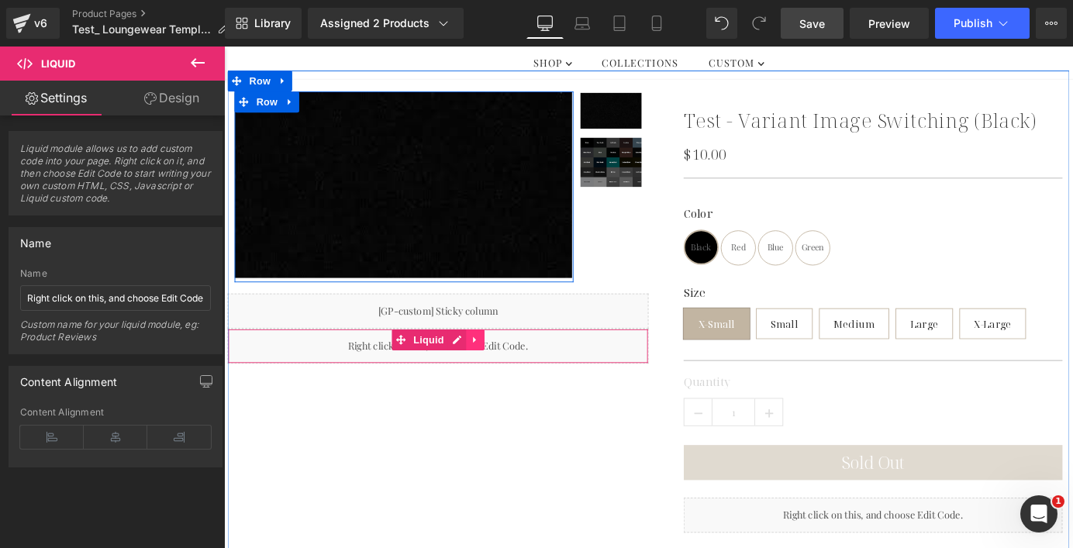
click at [496, 367] on icon at bounding box center [501, 371] width 11 height 12
click at [509, 371] on icon at bounding box center [511, 370] width 11 height 11
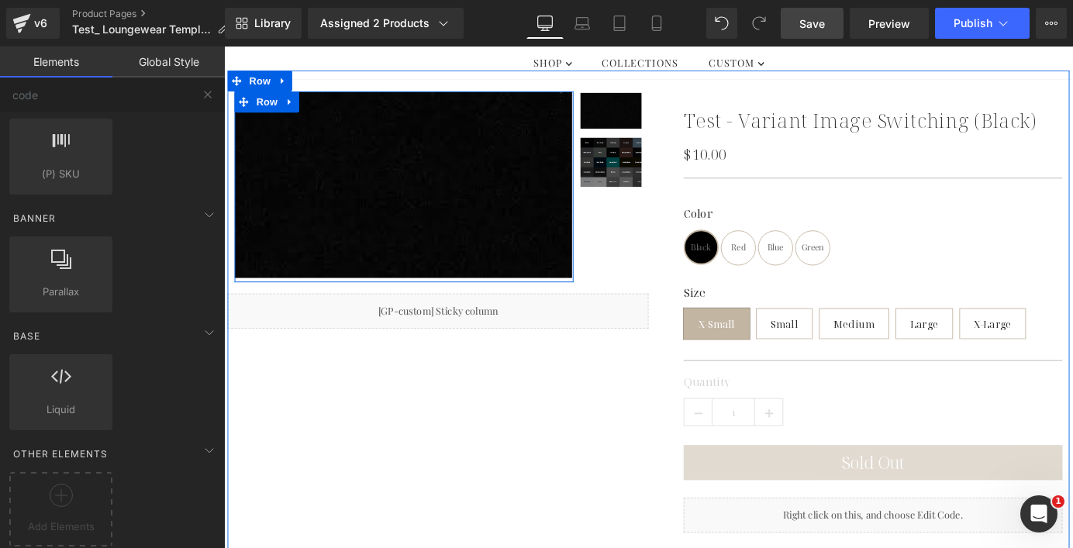
click at [733, 274] on span "Black" at bounding box center [751, 268] width 39 height 39
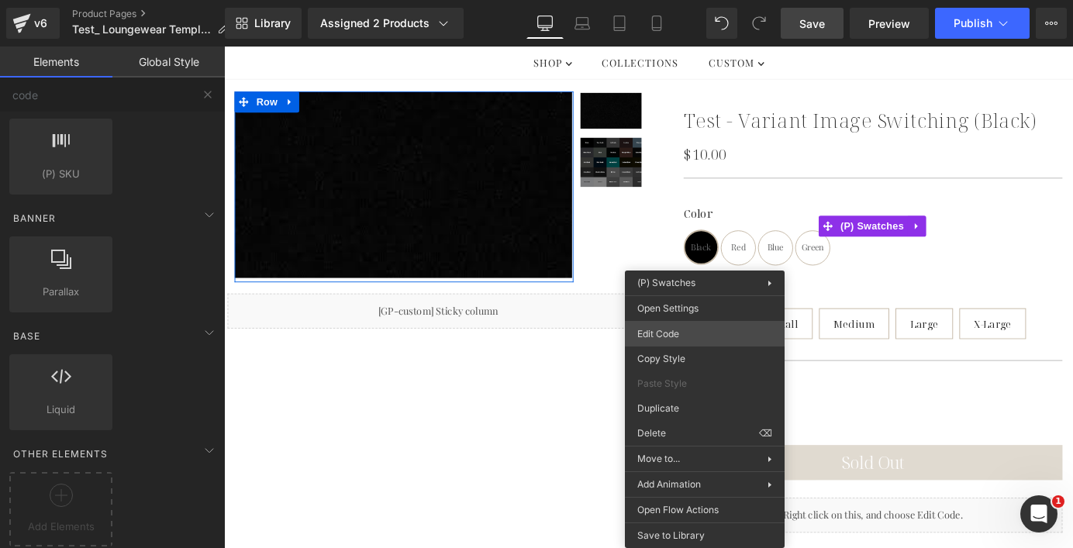
click at [692, 0] on div "Liquid You are previewing how the will restyle your page. You can not edit Elem…" at bounding box center [536, 0] width 1073 height 0
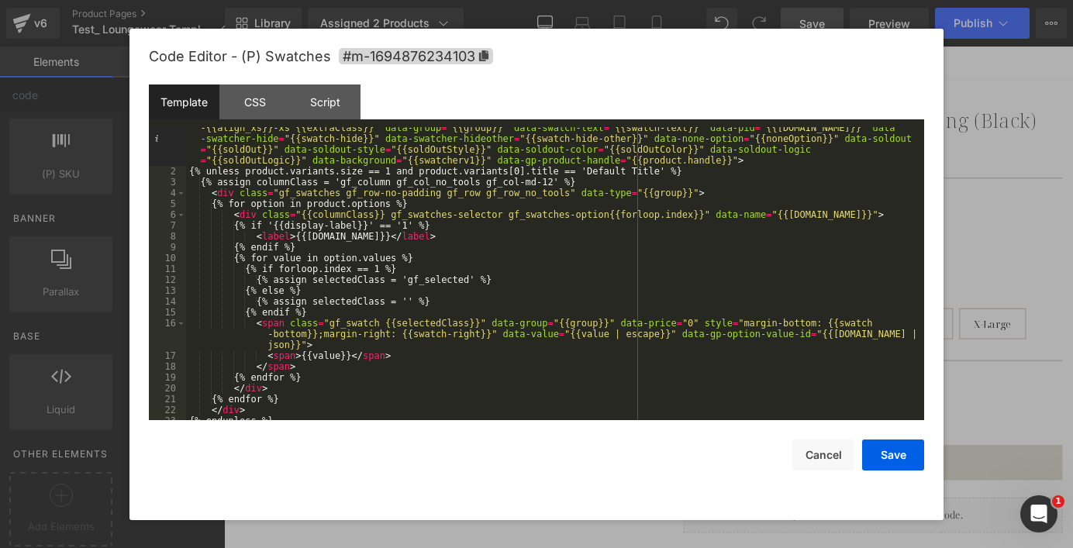
scroll to position [50, 0]
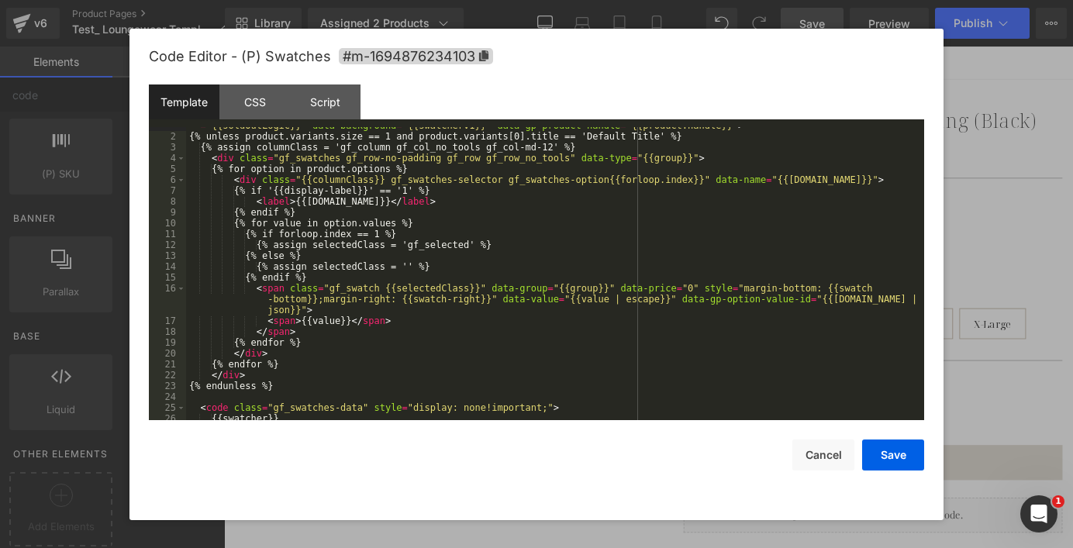
click at [340, 84] on div "Code Editor - (P) Swatches #m-1694876234103" at bounding box center [536, 57] width 775 height 56
click at [334, 102] on div "Script" at bounding box center [325, 102] width 71 height 35
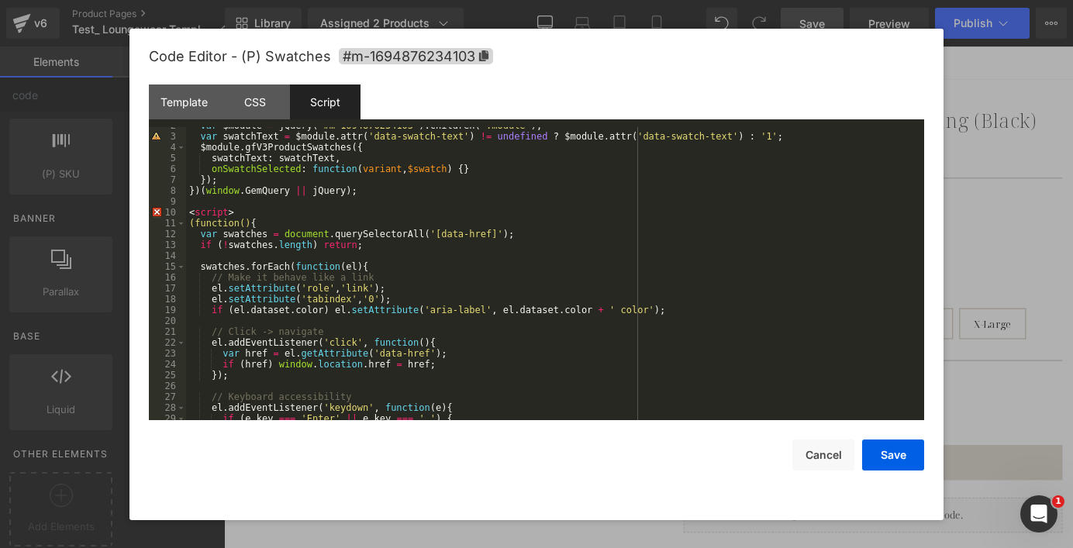
scroll to position [217, 0]
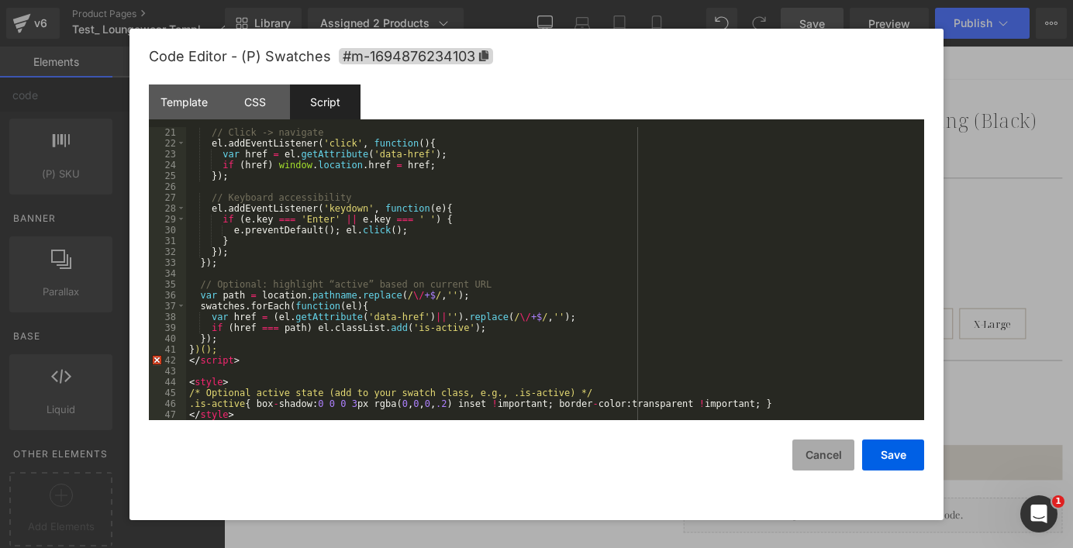
click at [826, 443] on button "Cancel" at bounding box center [823, 455] width 62 height 31
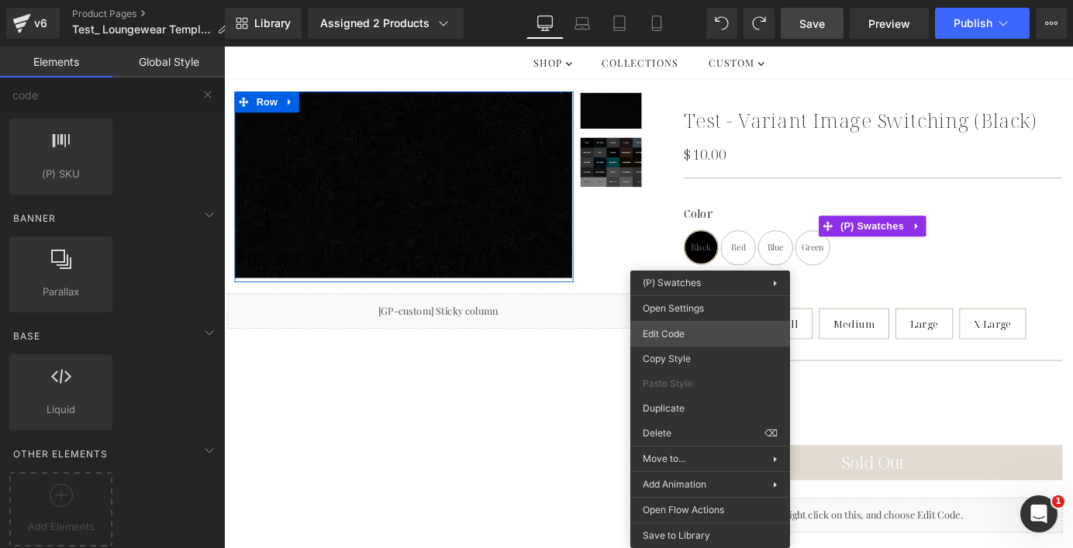
click at [696, 0] on div "Liquid You are previewing how the will restyle your page. You can not edit Elem…" at bounding box center [536, 0] width 1073 height 0
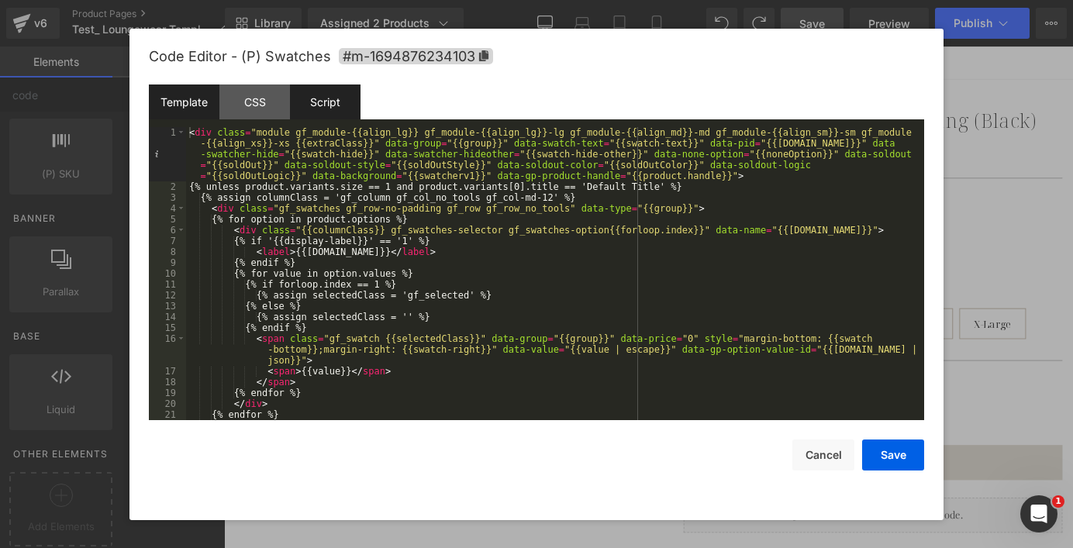
click at [326, 103] on div "Script" at bounding box center [325, 102] width 71 height 35
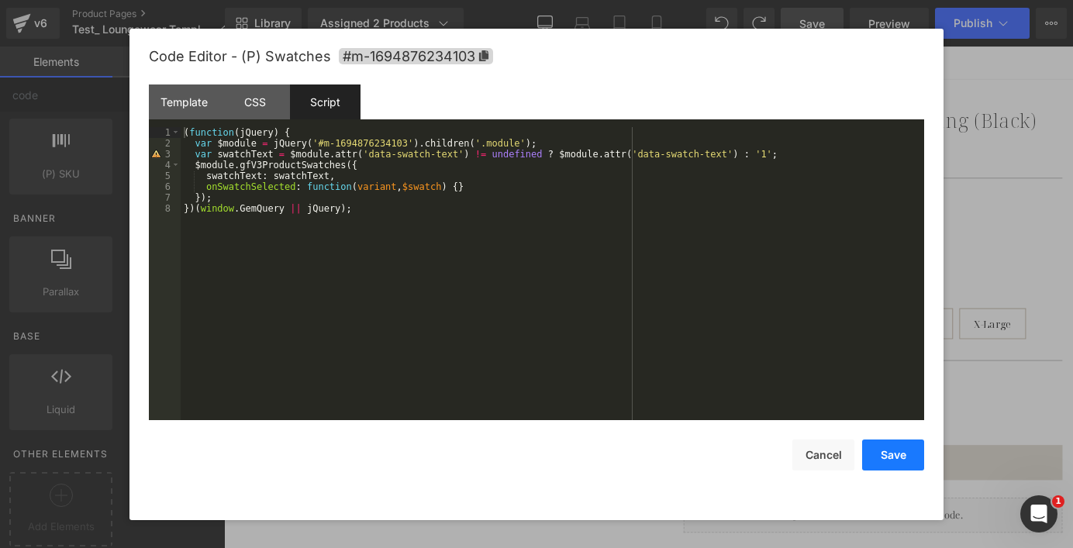
click at [900, 460] on button "Save" at bounding box center [893, 455] width 62 height 31
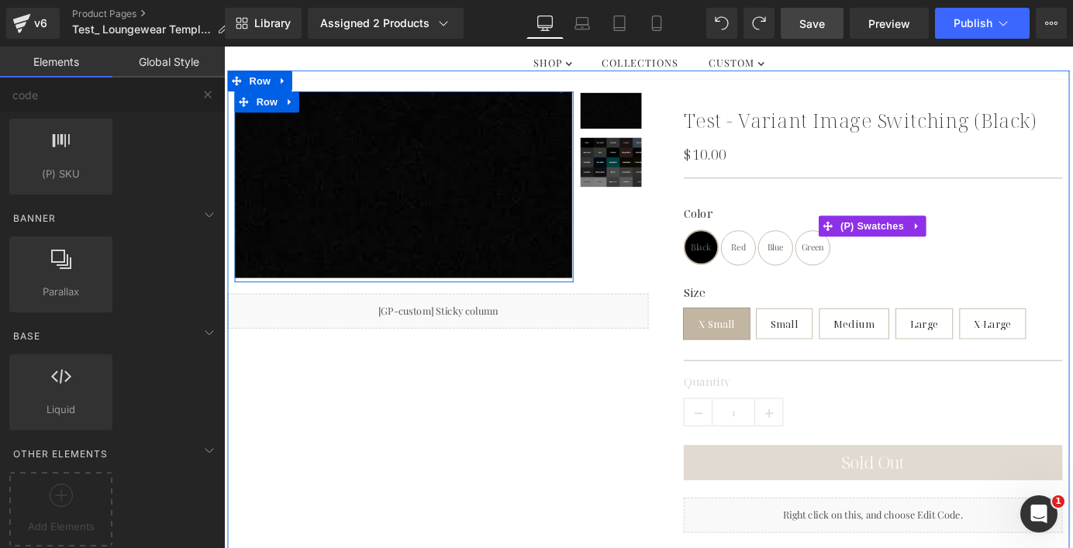
click at [756, 271] on span "Black" at bounding box center [751, 268] width 22 height 36
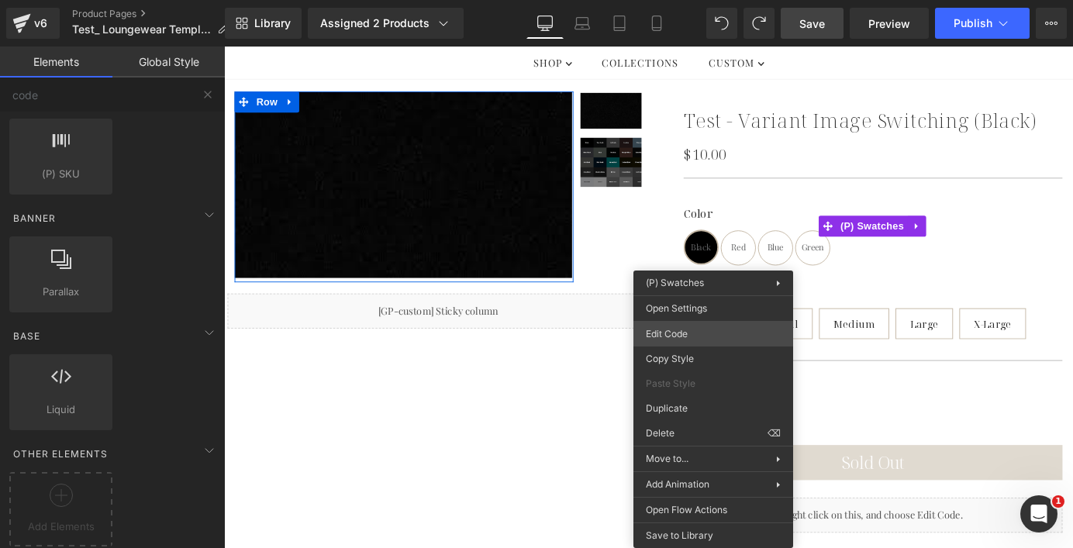
click at [696, 0] on div "Liquid You are previewing how the will restyle your page. You can not edit Elem…" at bounding box center [536, 0] width 1073 height 0
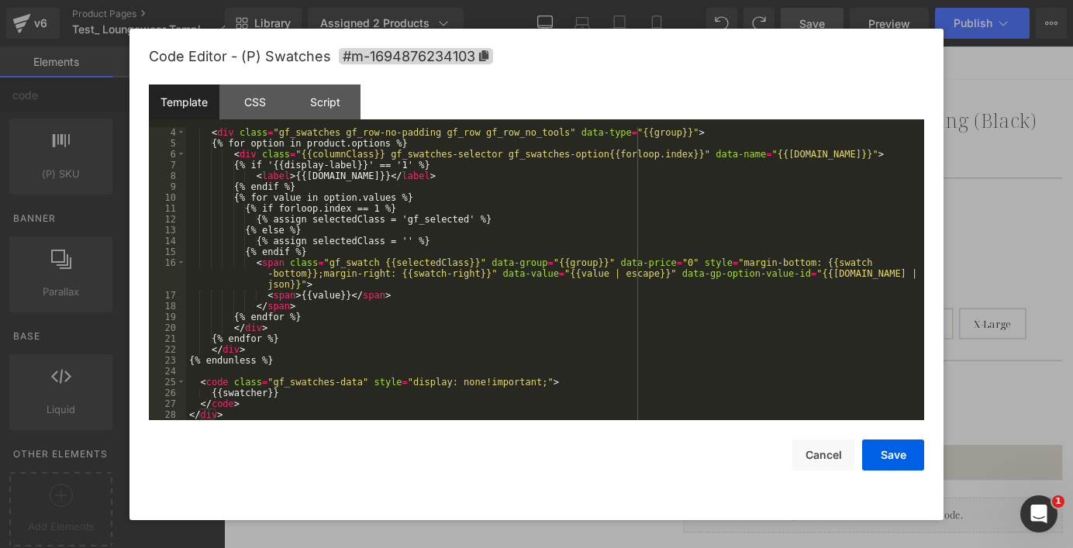
scroll to position [76, 0]
click at [375, 420] on div "Save Cancel" at bounding box center [536, 445] width 775 height 50
click at [375, 419] on div "< div class = "gf_swatches gf_row-no-padding gf_row gf_row_no_tools" data-type …" at bounding box center [552, 284] width 732 height 315
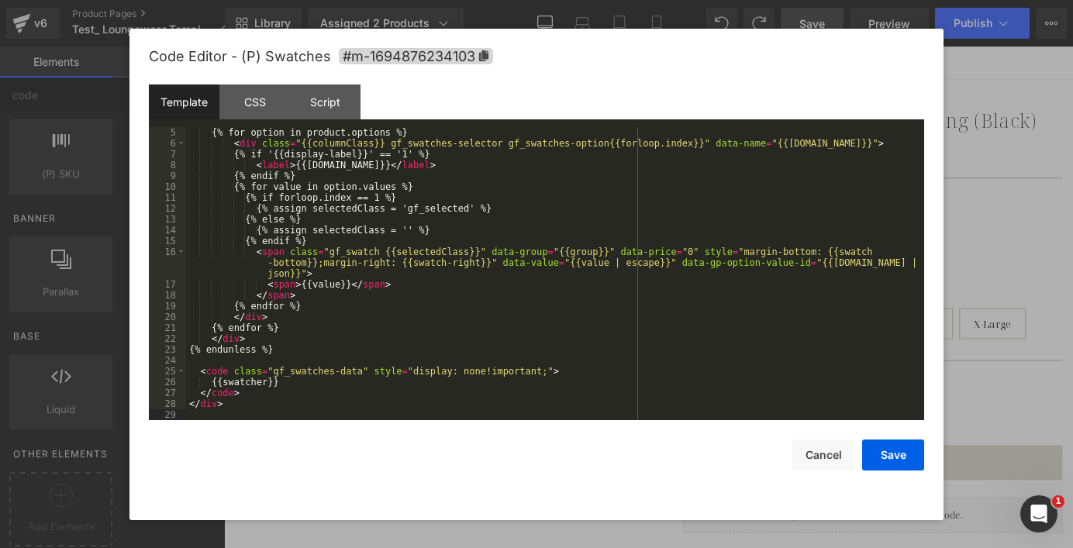
scroll to position [488, 0]
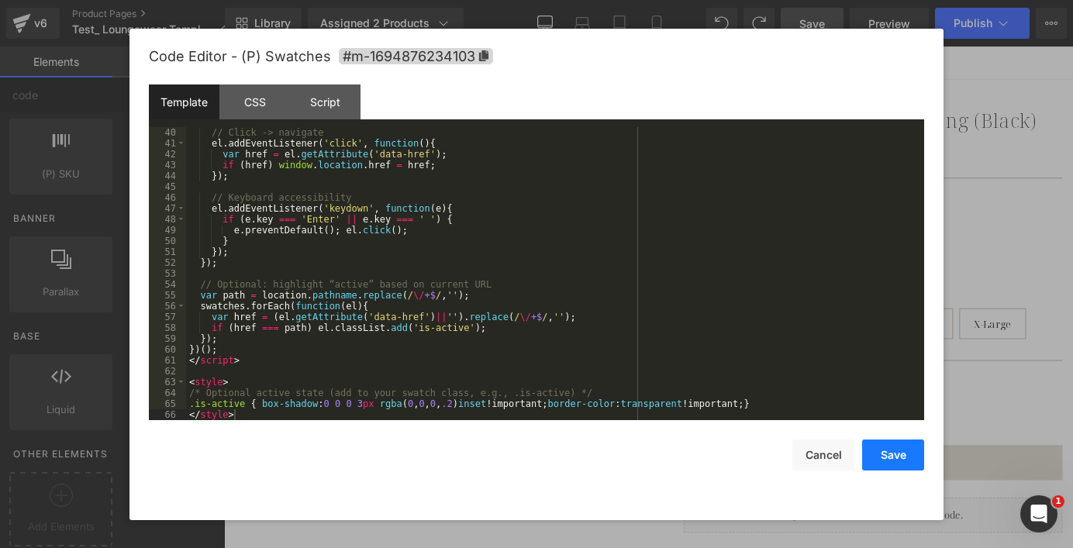
click at [904, 457] on button "Save" at bounding box center [893, 455] width 62 height 31
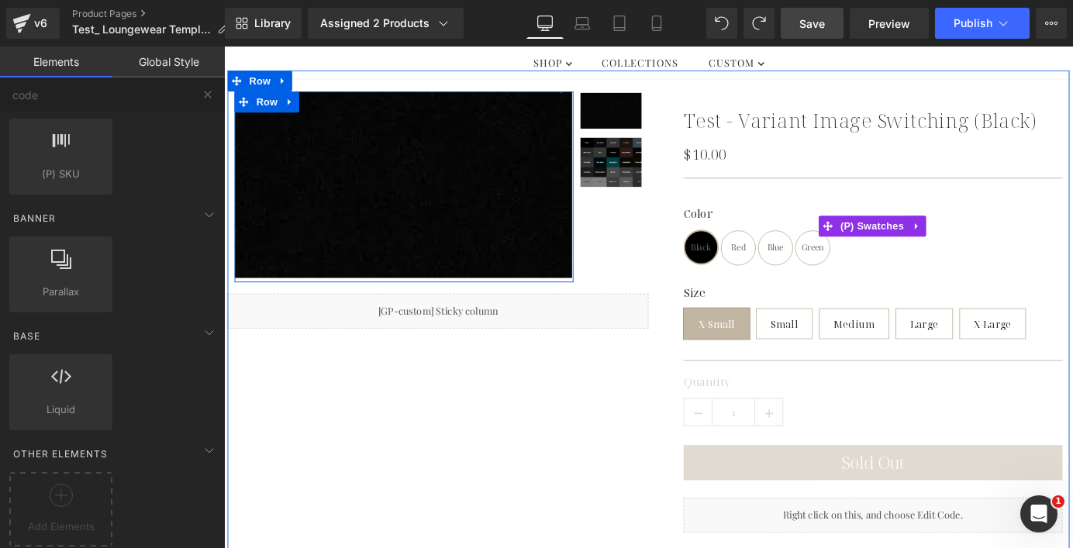
click at [747, 277] on span "Black" at bounding box center [751, 268] width 22 height 36
click at [805, 283] on div "Color Black Red Blue Green" at bounding box center [941, 256] width 419 height 64
click at [788, 266] on span "Red" at bounding box center [793, 268] width 16 height 36
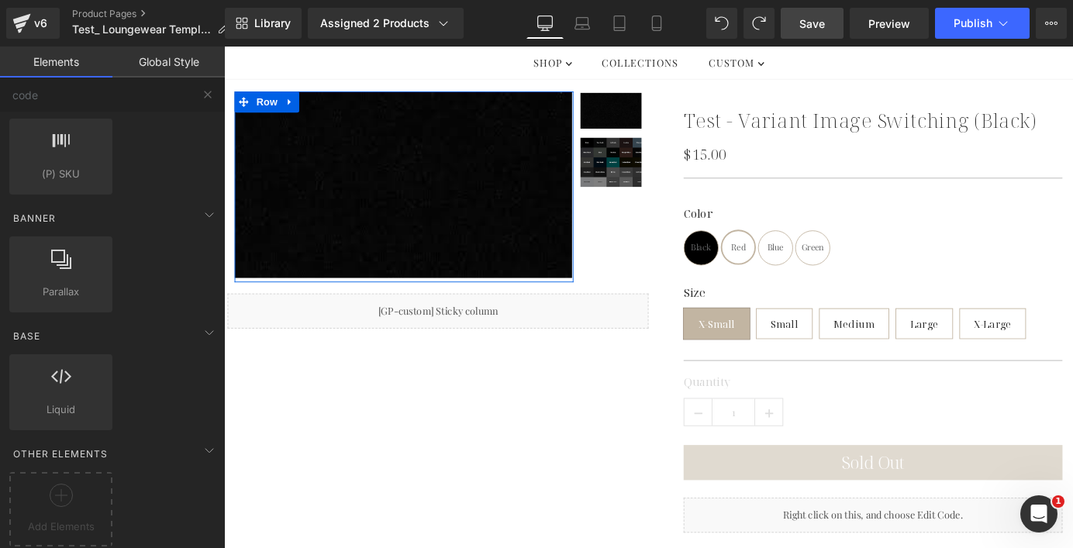
click at [823, 30] on span "Save" at bounding box center [812, 24] width 26 height 16
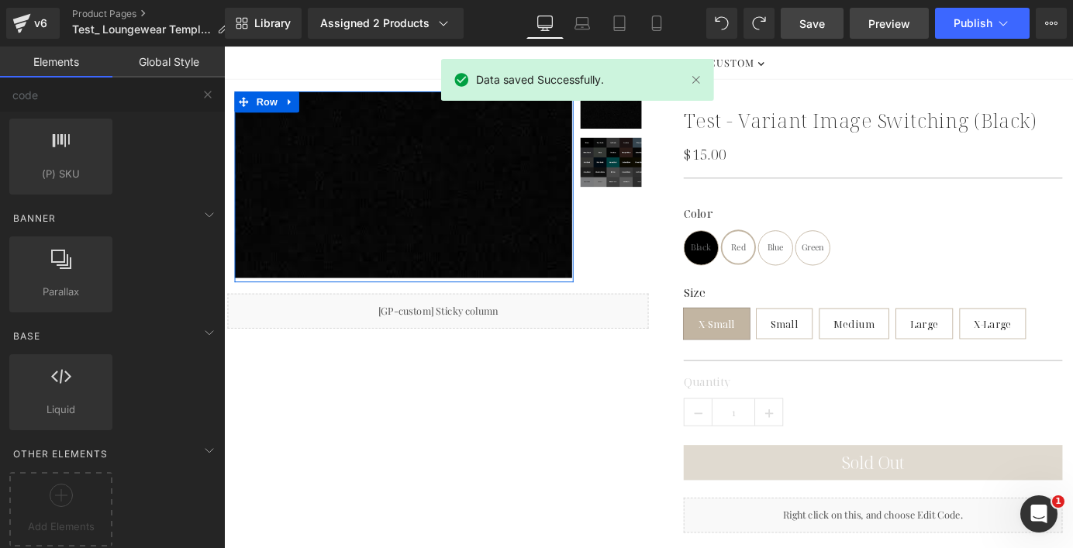
click at [884, 24] on span "Preview" at bounding box center [889, 24] width 42 height 16
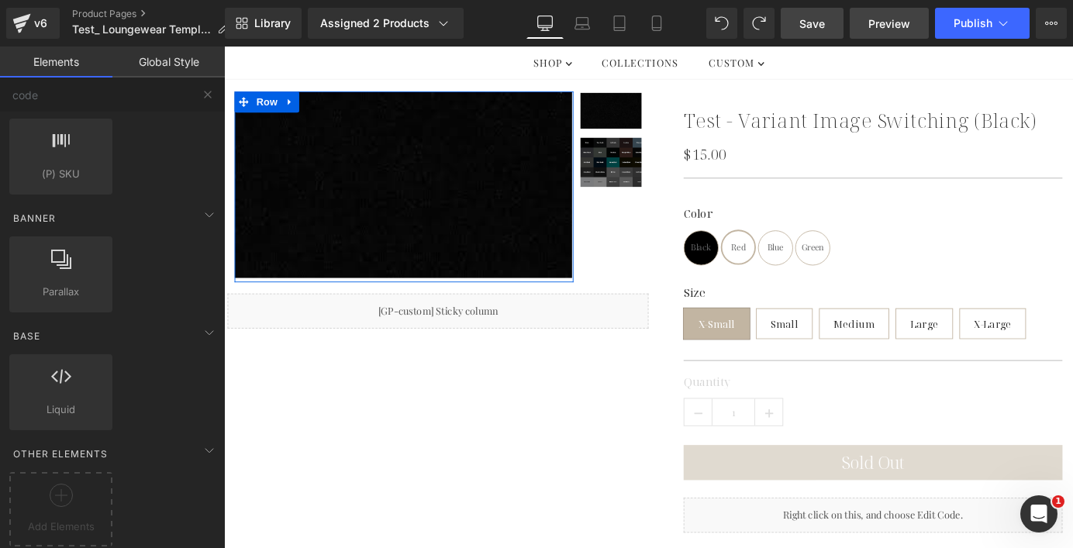
click at [886, 22] on span "Preview" at bounding box center [889, 24] width 42 height 16
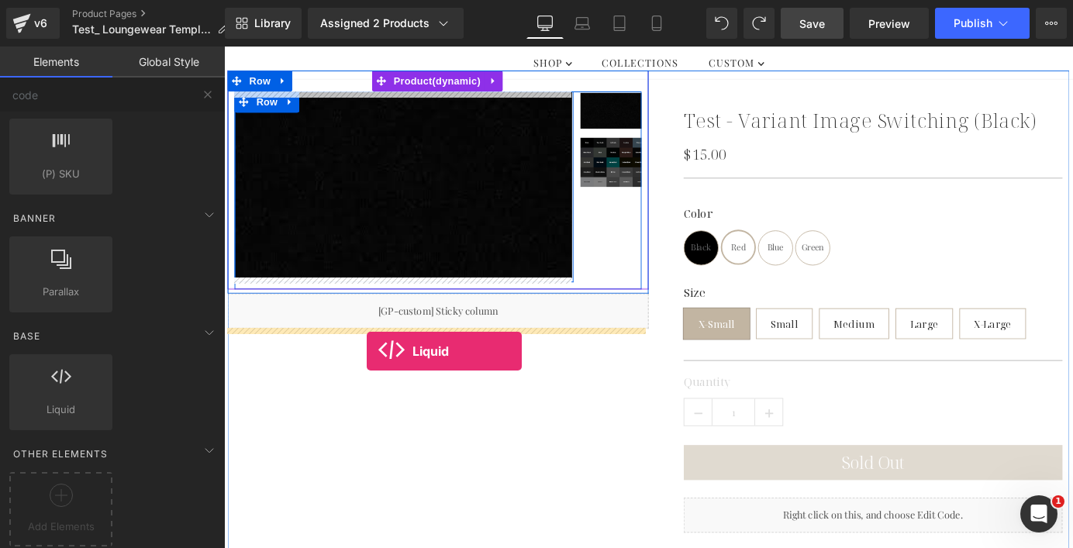
drag, startPoint x: 285, startPoint y: 428, endPoint x: 381, endPoint y: 383, distance: 106.1
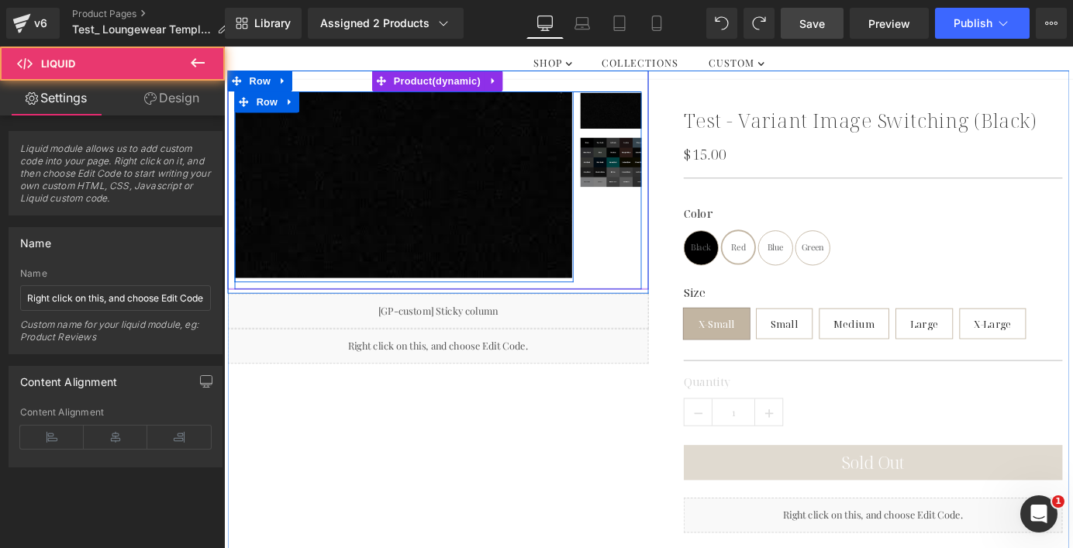
click at [380, 387] on div "Liquid" at bounding box center [460, 377] width 465 height 39
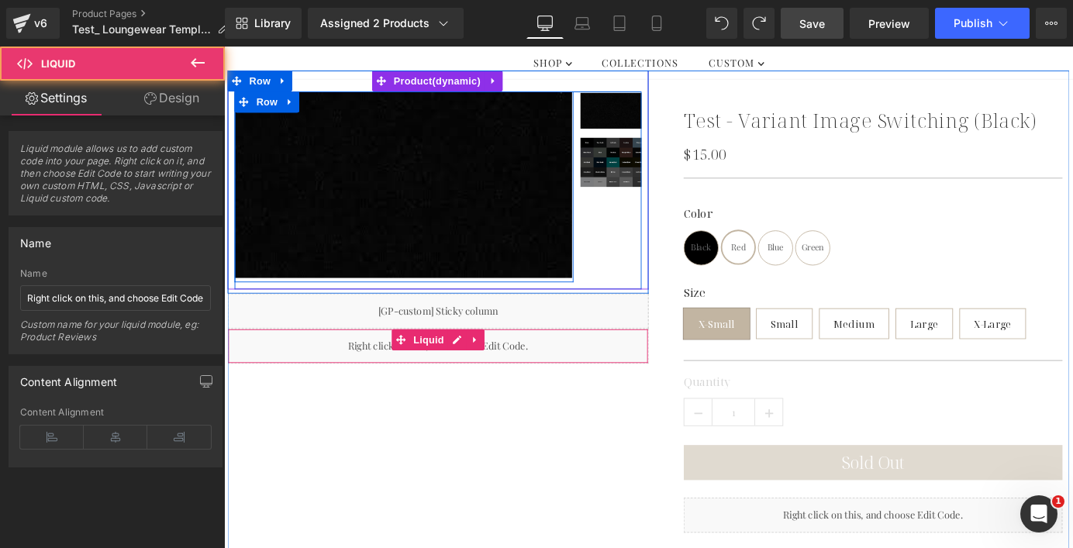
click at [385, 385] on div "Liquid" at bounding box center [460, 377] width 465 height 39
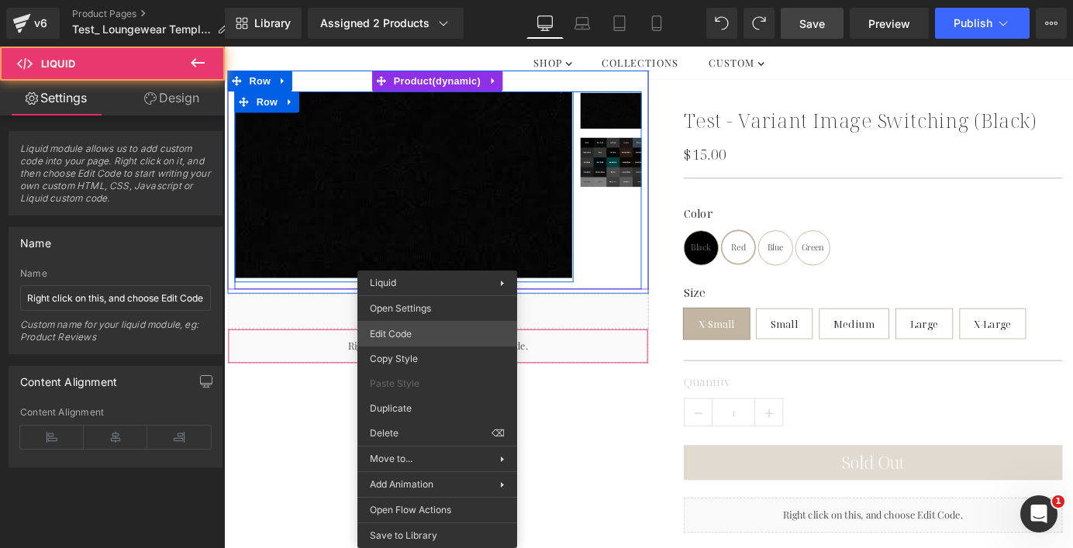
click at [427, 0] on div "Liquid You are previewing how the will restyle your page. You can not edit Elem…" at bounding box center [536, 0] width 1073 height 0
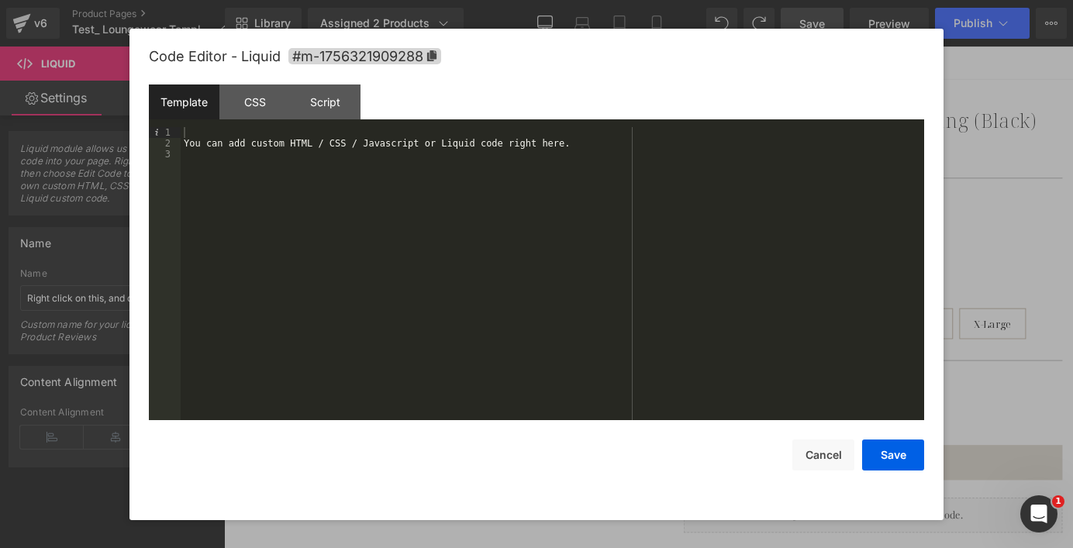
click at [417, 205] on div "You can add custom HTML / CSS / Javascript or Liquid code right here." at bounding box center [553, 284] width 744 height 315
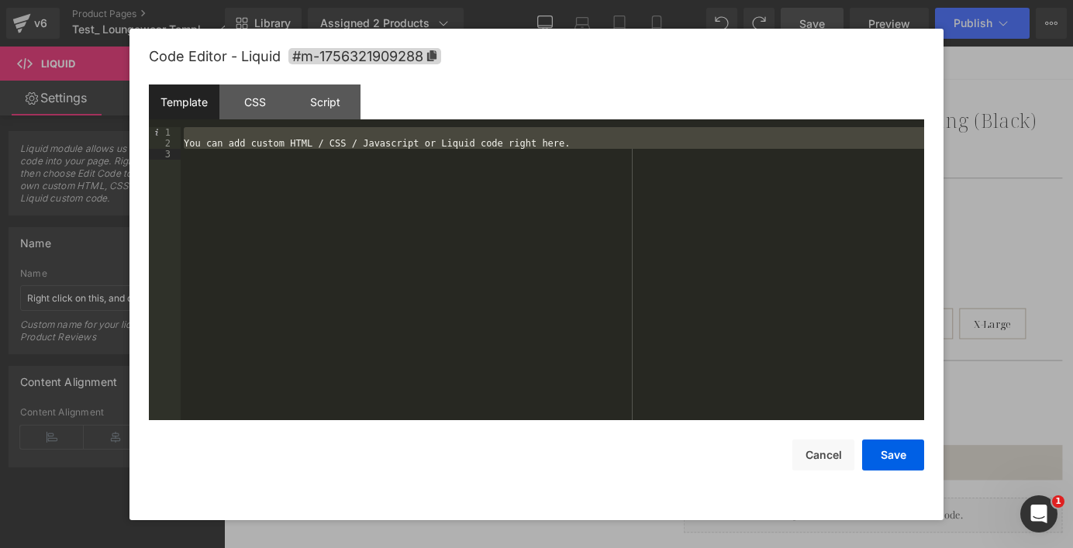
scroll to position [119, 0]
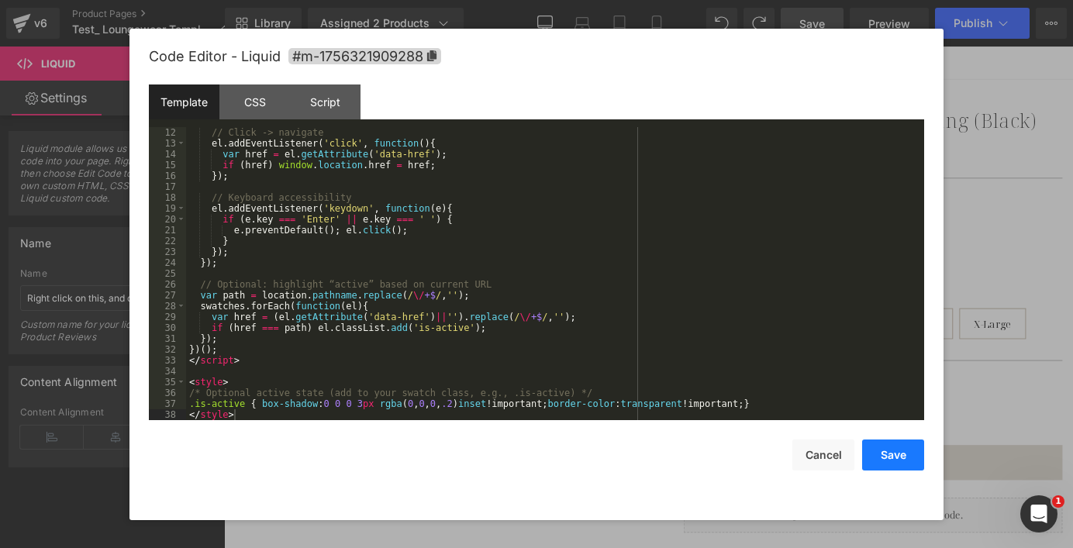
click at [877, 459] on button "Save" at bounding box center [893, 455] width 62 height 31
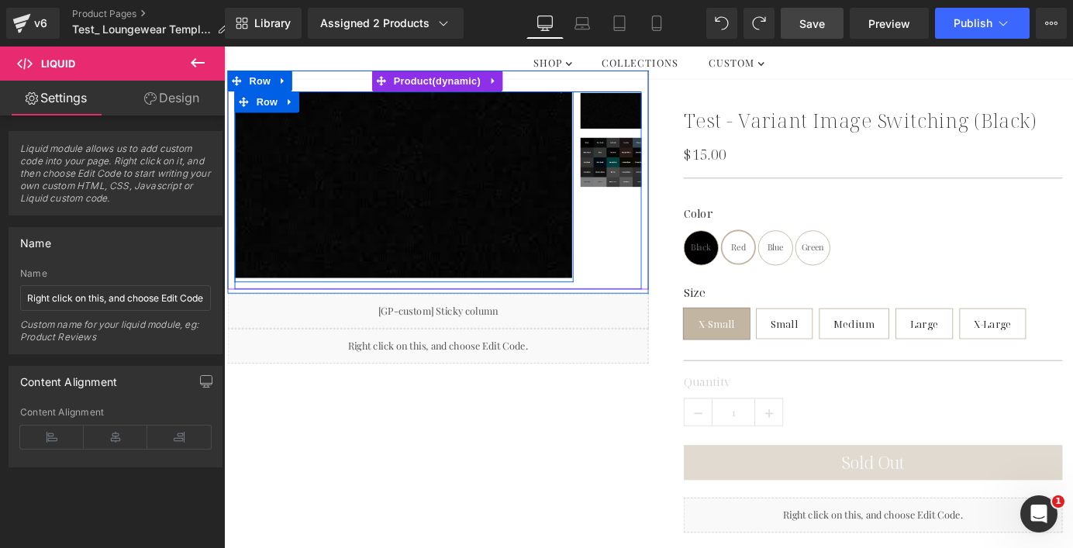
click at [814, 26] on span "Save" at bounding box center [812, 24] width 26 height 16
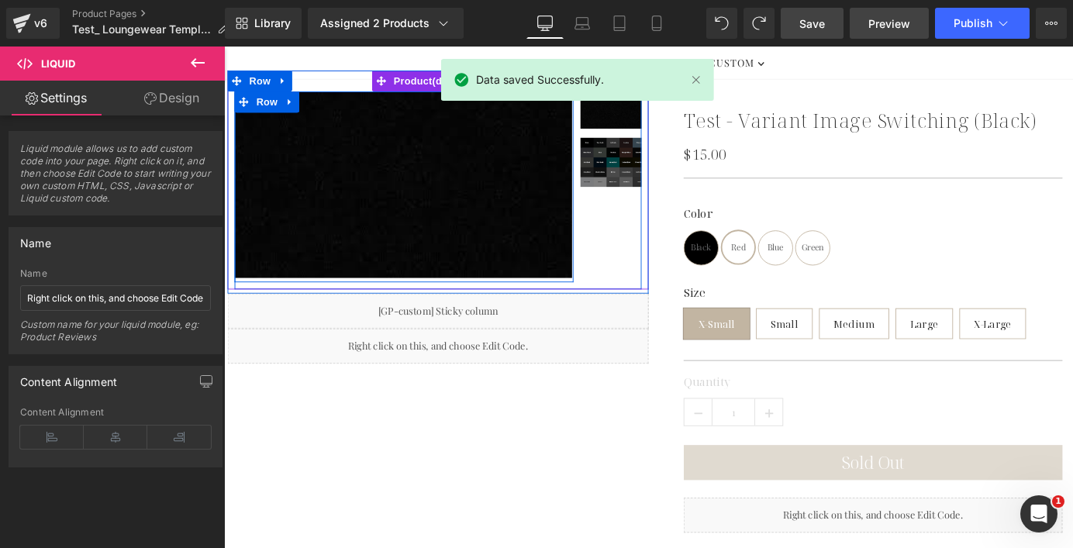
click at [877, 22] on span "Preview" at bounding box center [889, 24] width 42 height 16
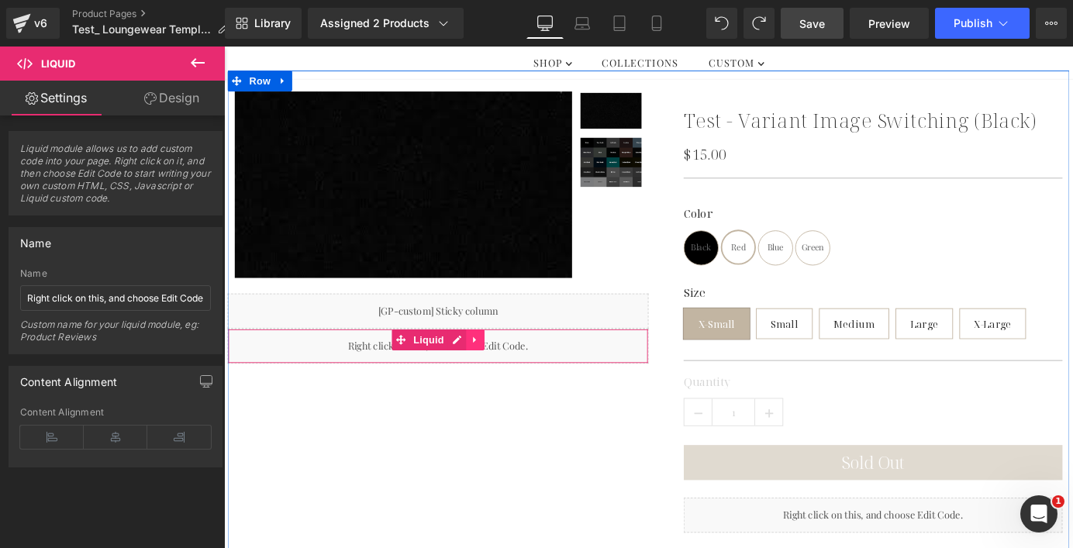
click at [497, 368] on icon at bounding box center [501, 371] width 11 height 12
click at [506, 371] on icon at bounding box center [511, 371] width 11 height 12
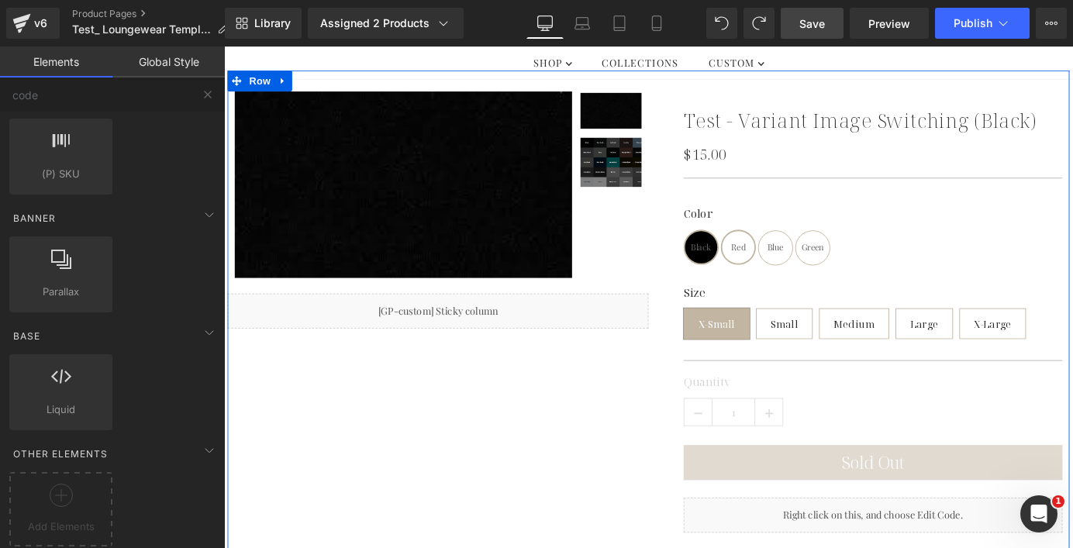
click at [740, 266] on span "Black" at bounding box center [751, 268] width 22 height 36
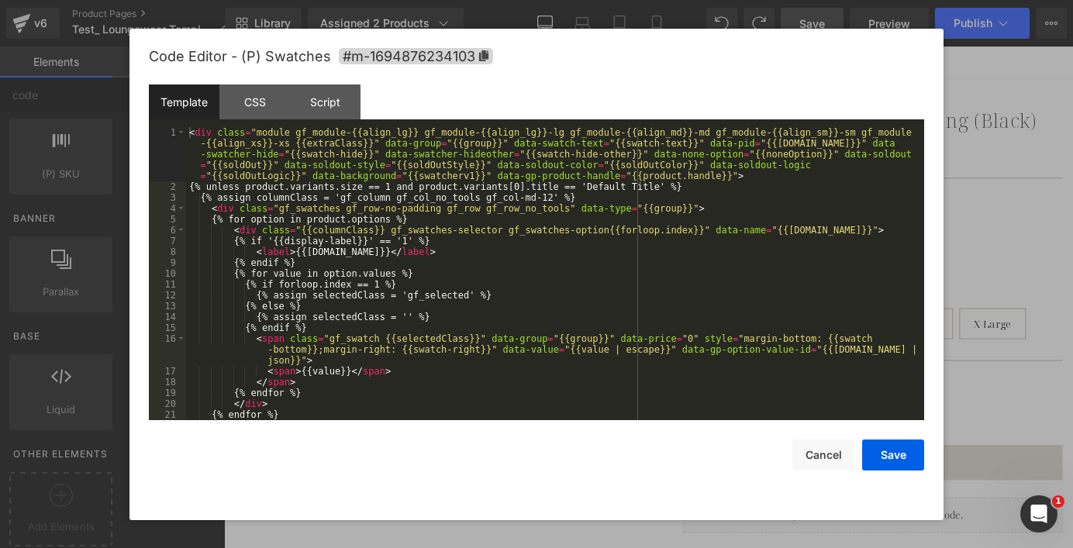
click at [680, 0] on div "Liquid You are previewing how the will restyle your page. You can not edit Elem…" at bounding box center [536, 0] width 1073 height 0
click at [831, 454] on button "Cancel" at bounding box center [823, 455] width 62 height 31
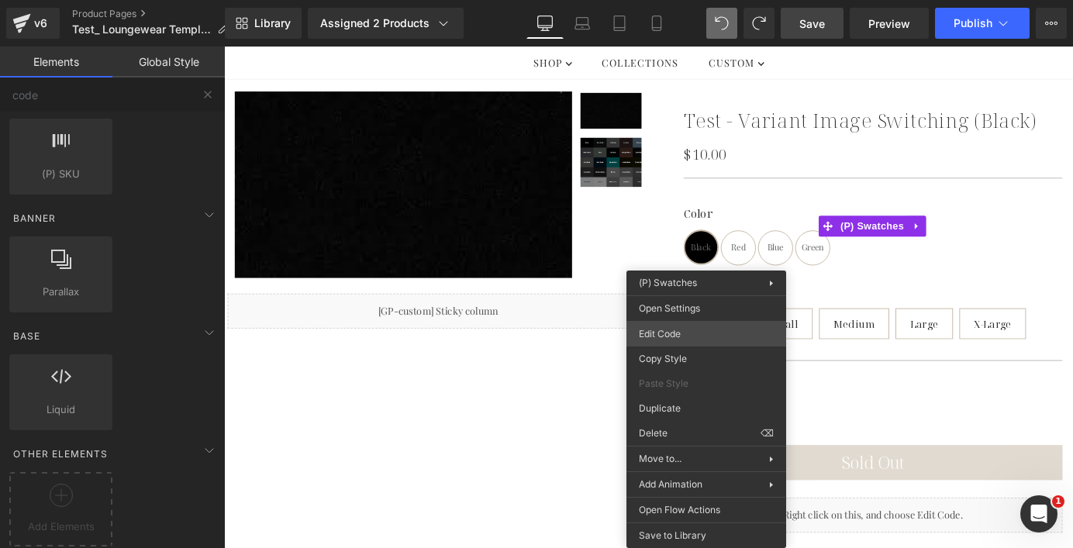
click at [692, 0] on div "Liquid You are previewing how the will restyle your page. You can not edit Elem…" at bounding box center [536, 0] width 1073 height 0
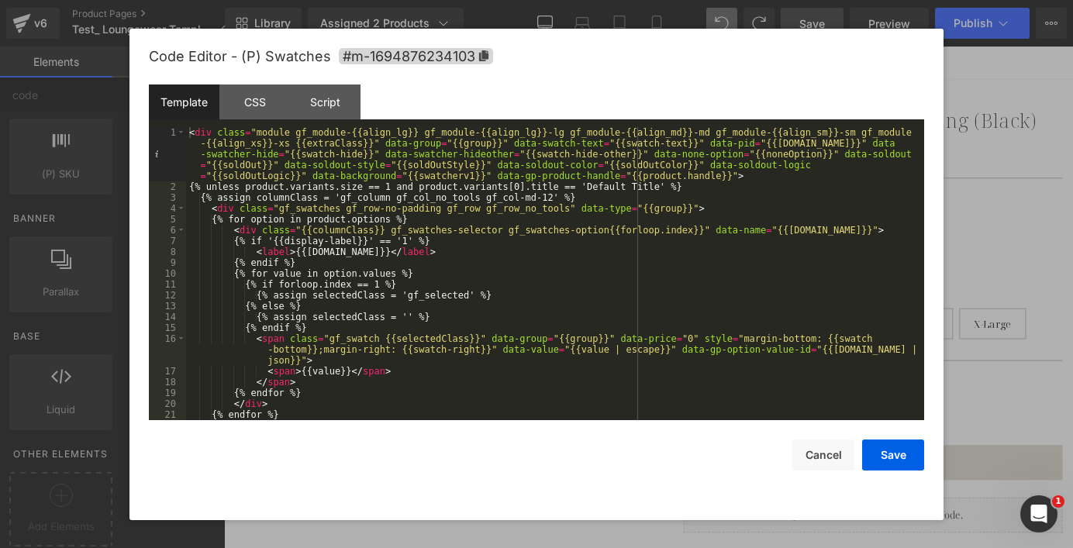
scroll to position [76, 0]
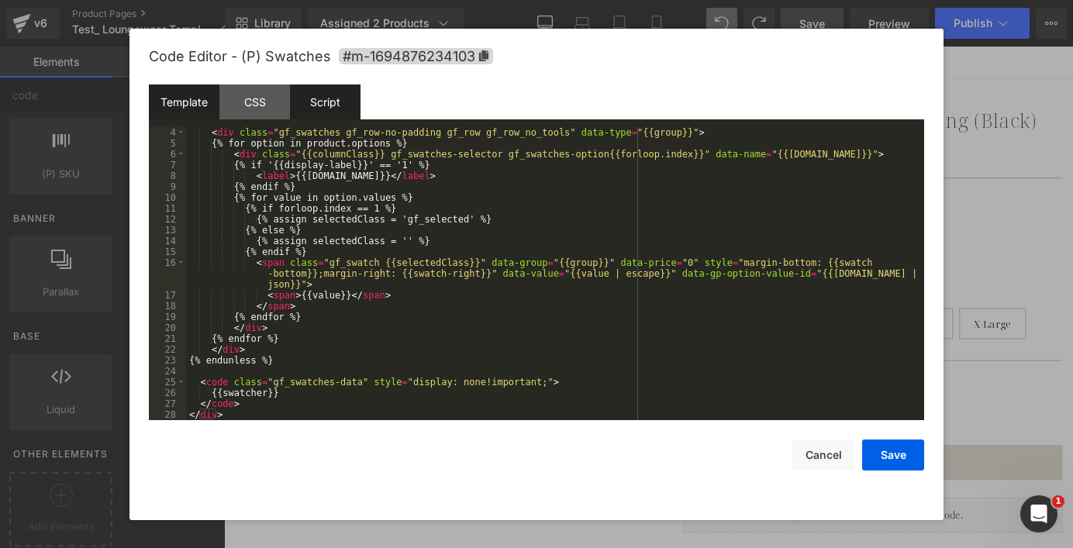
click at [328, 105] on div "Script" at bounding box center [325, 102] width 71 height 35
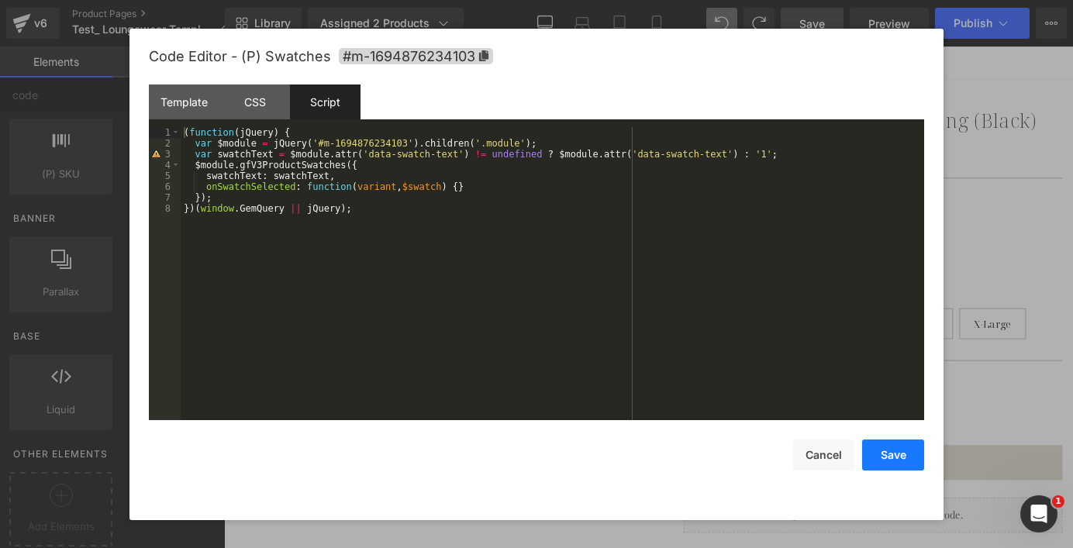
click at [886, 458] on button "Save" at bounding box center [893, 455] width 62 height 31
